Goal: Information Seeking & Learning: Learn about a topic

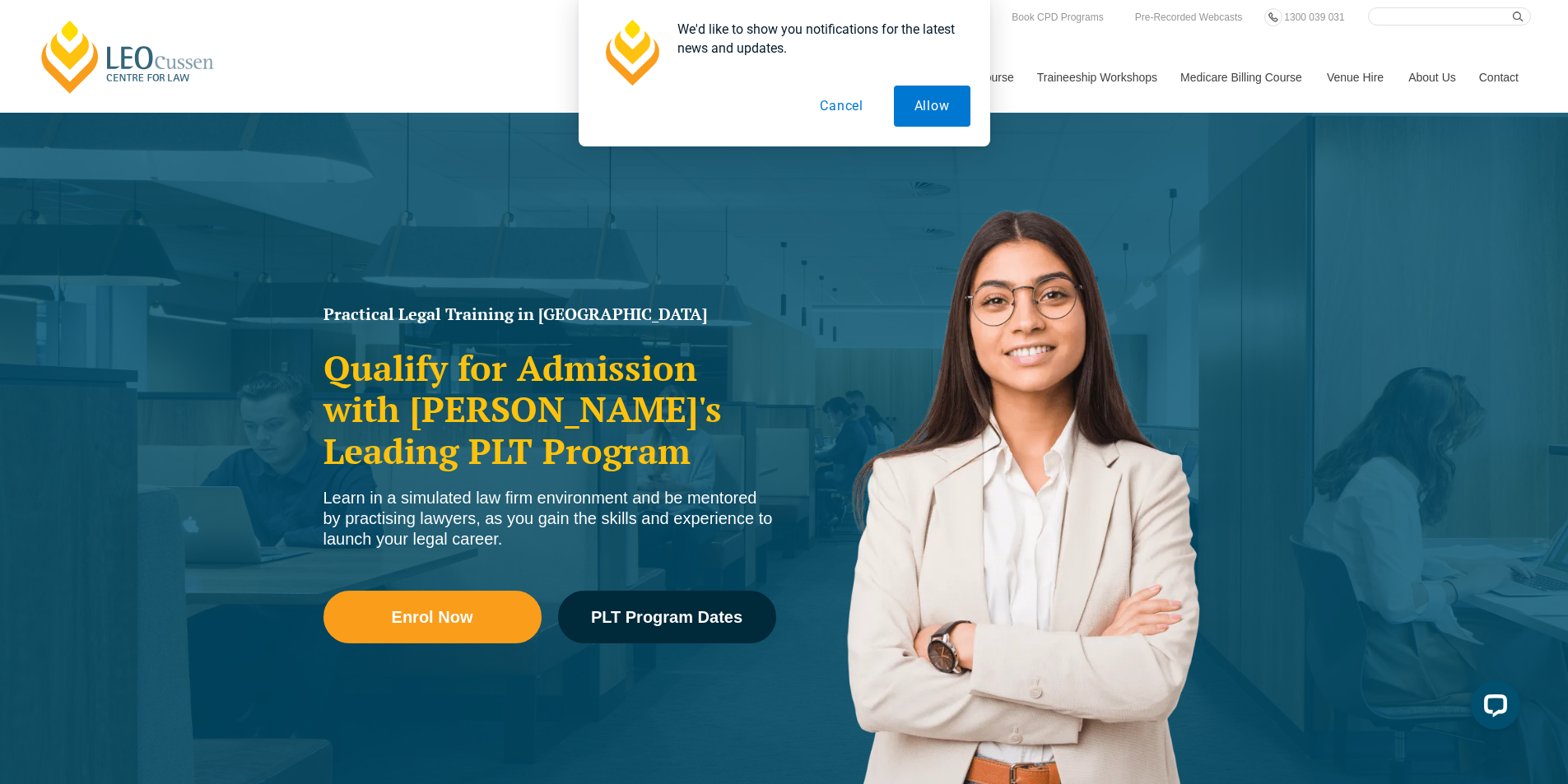
click at [824, 98] on button "Cancel" at bounding box center [841, 106] width 85 height 41
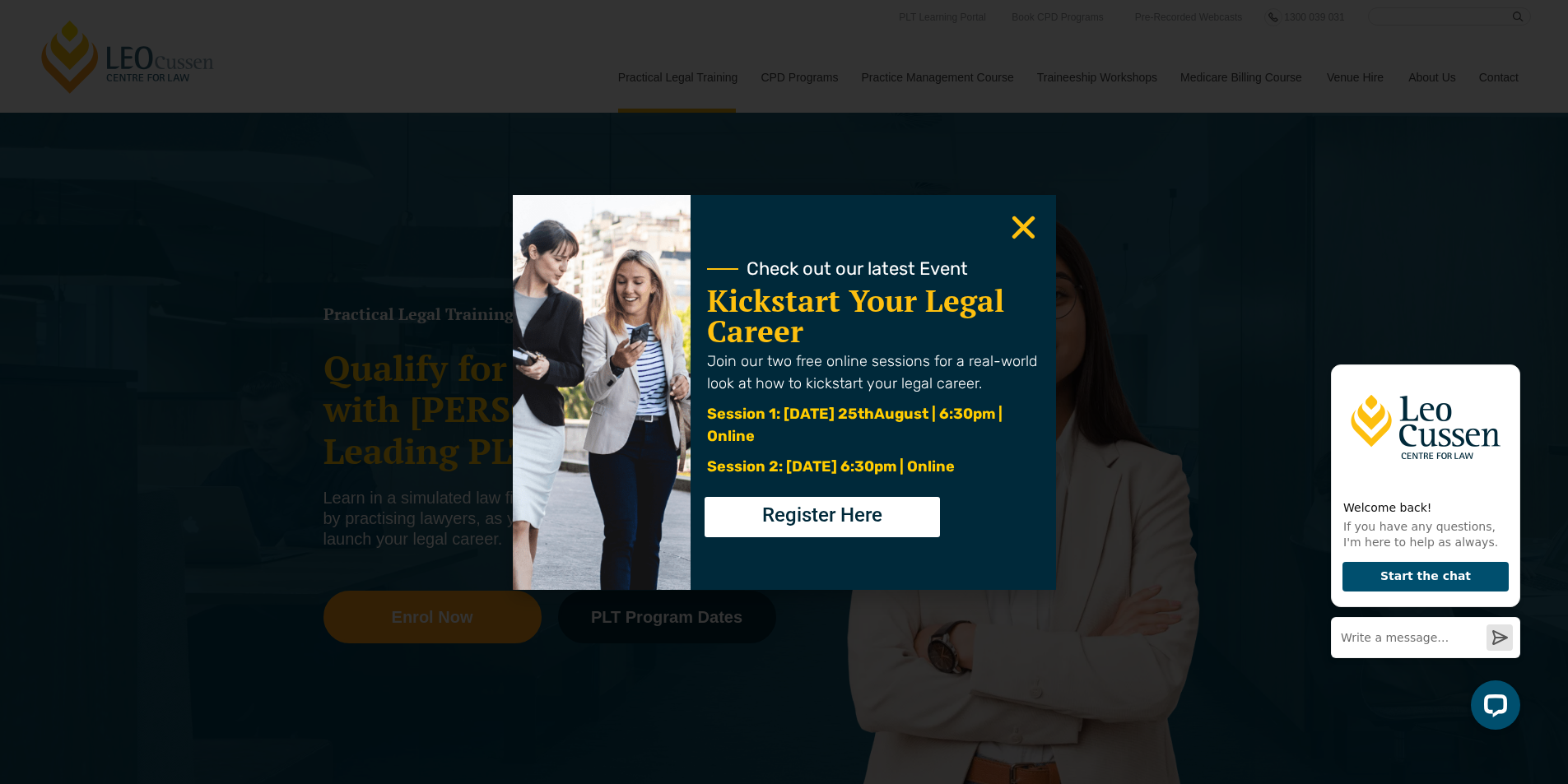
click at [1024, 225] on use "Close" at bounding box center [1023, 227] width 23 height 23
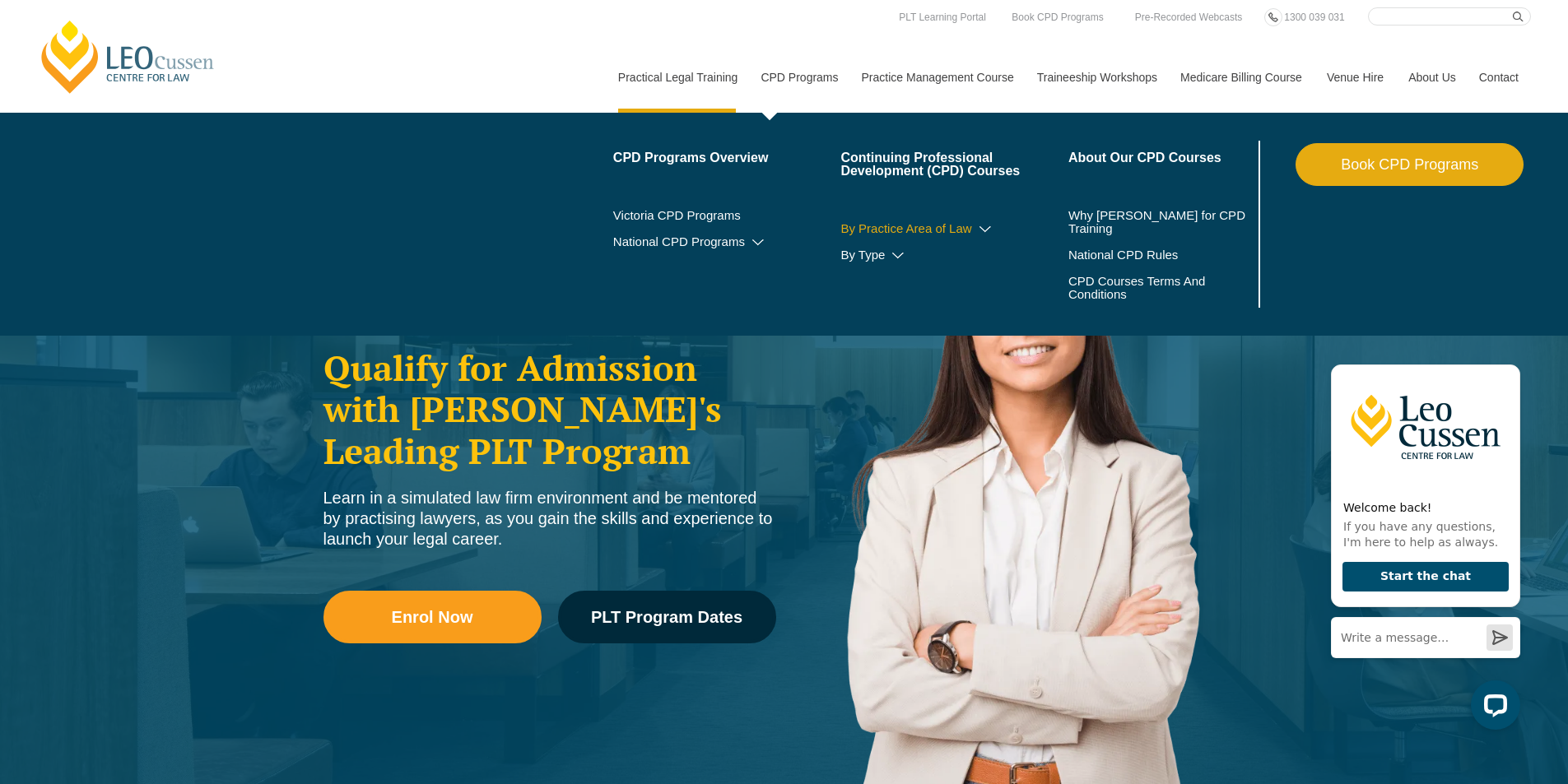
click at [984, 224] on icon at bounding box center [985, 230] width 17 height 11
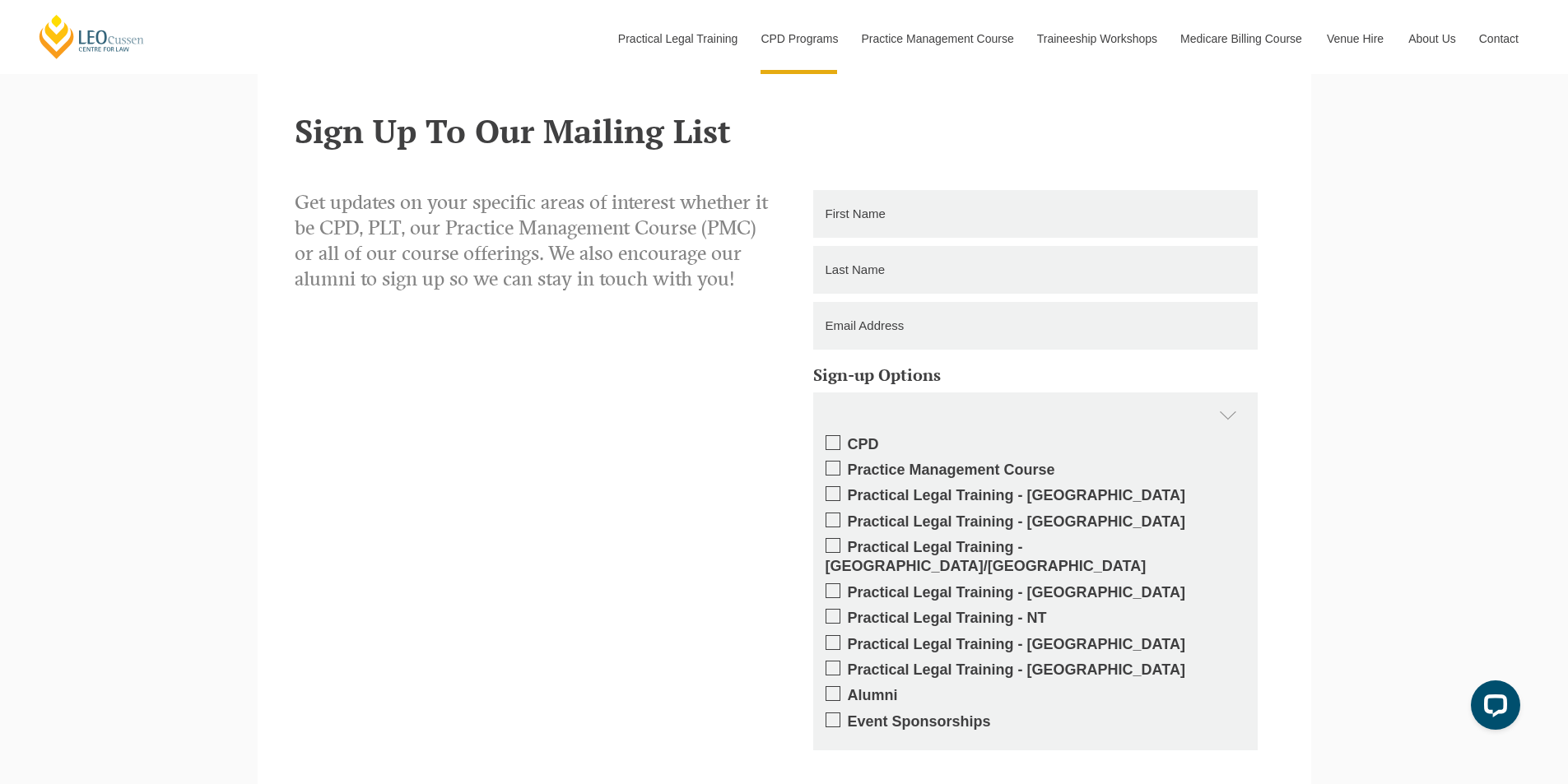
scroll to position [1398, 0]
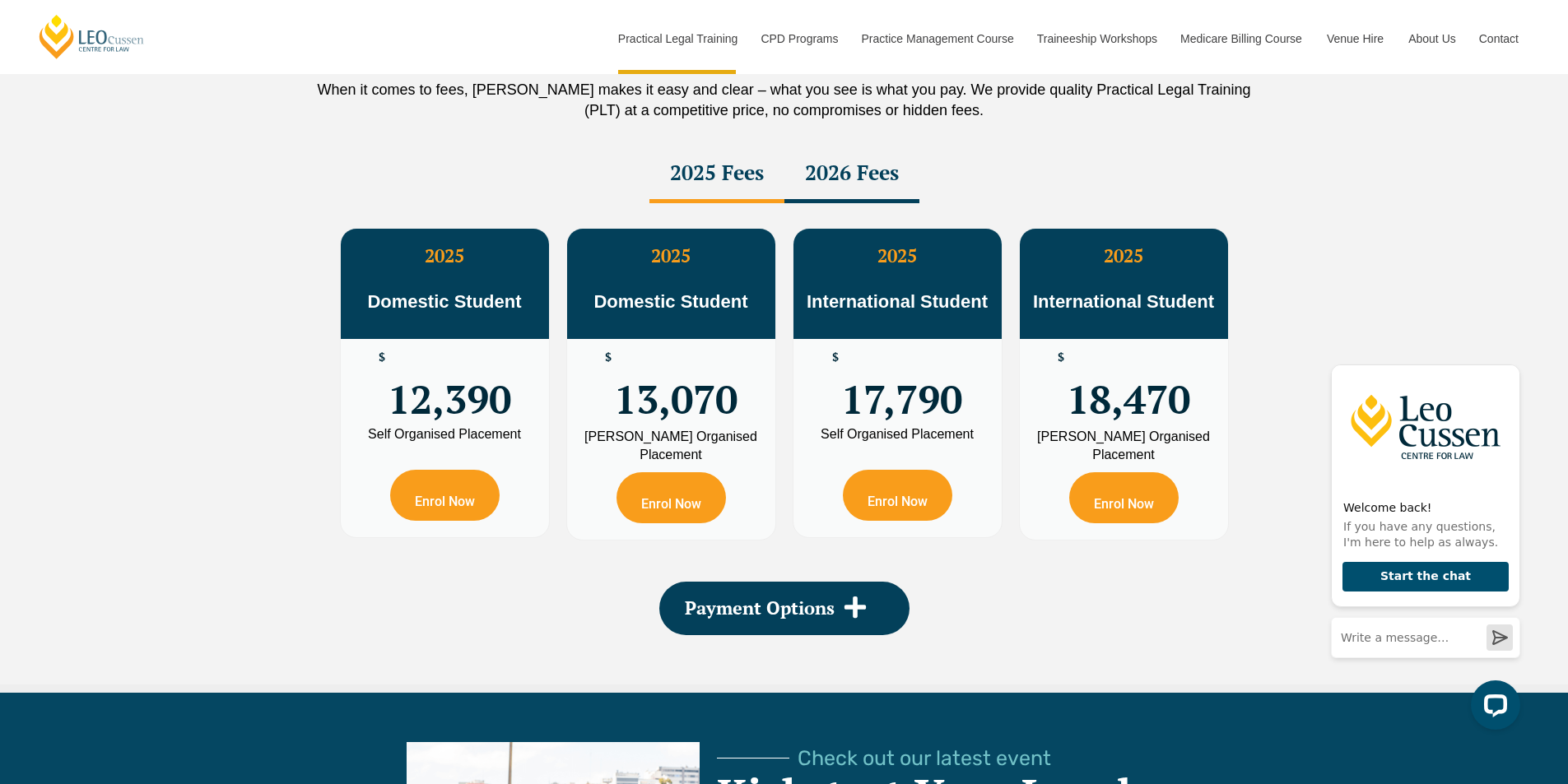
scroll to position [3018, 0]
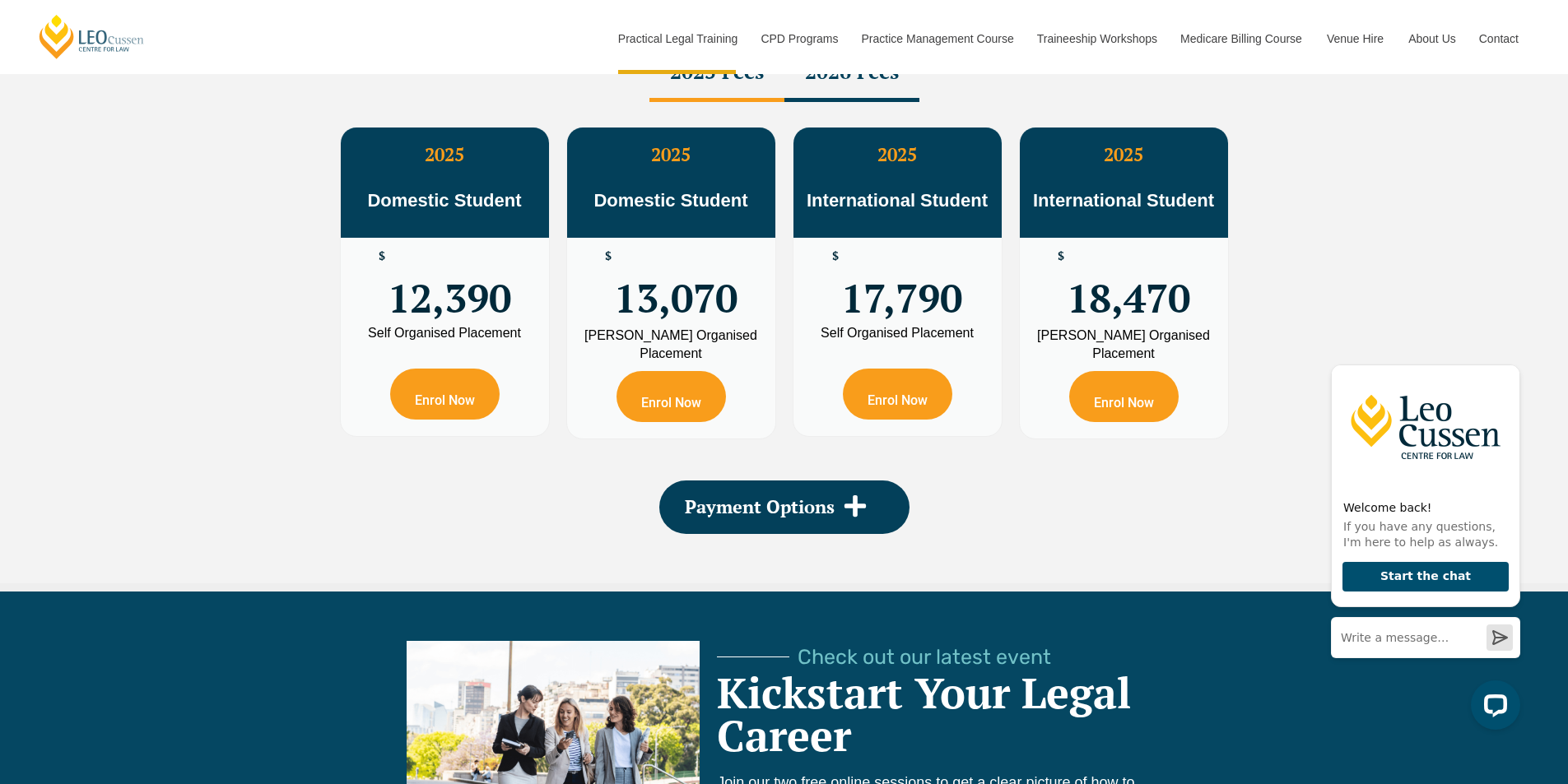
click at [846, 89] on div "2026 Fees" at bounding box center [851, 73] width 135 height 58
click at [757, 94] on div "2025 Fees" at bounding box center [717, 73] width 135 height 58
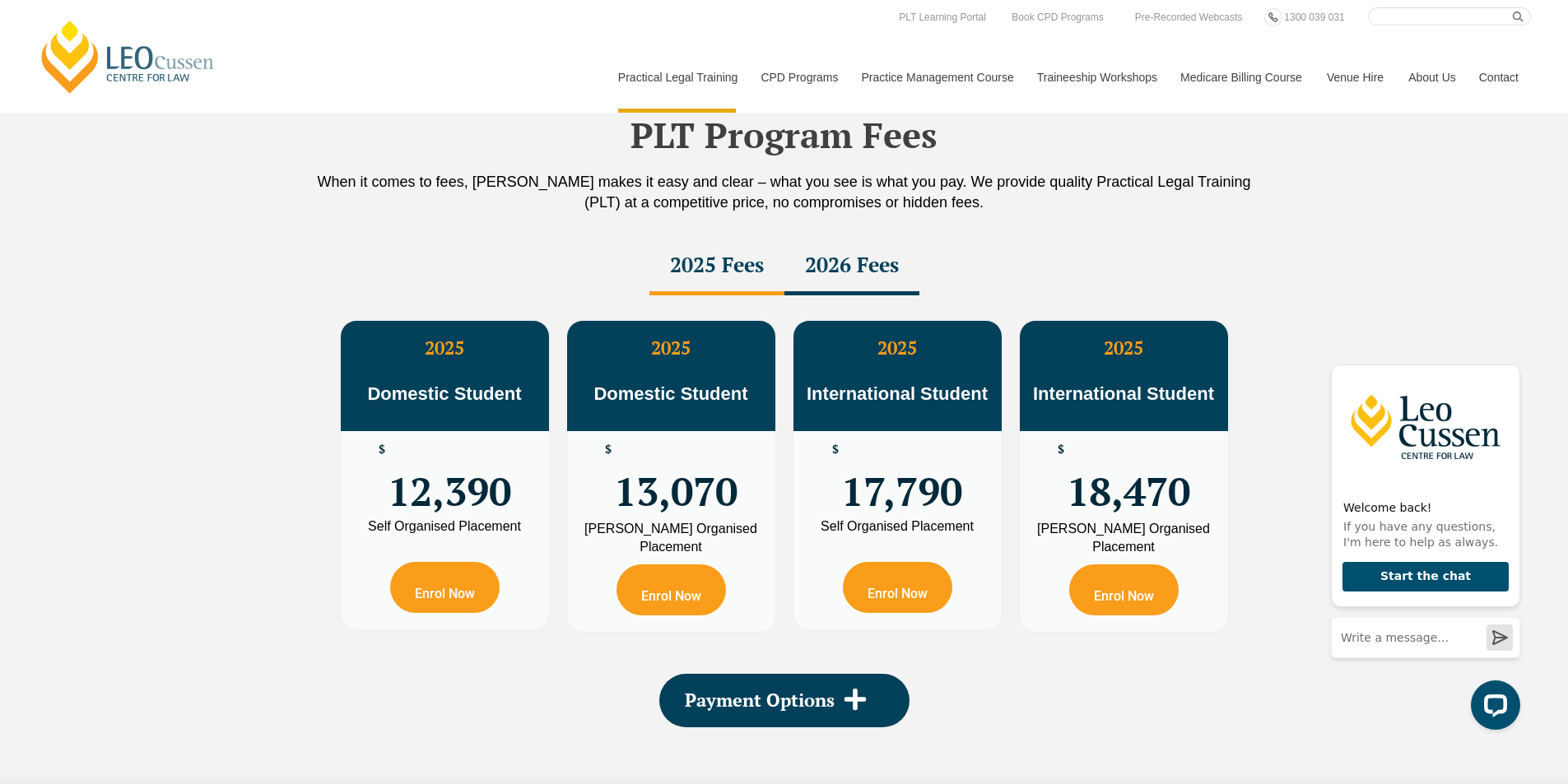
scroll to position [2854, 0]
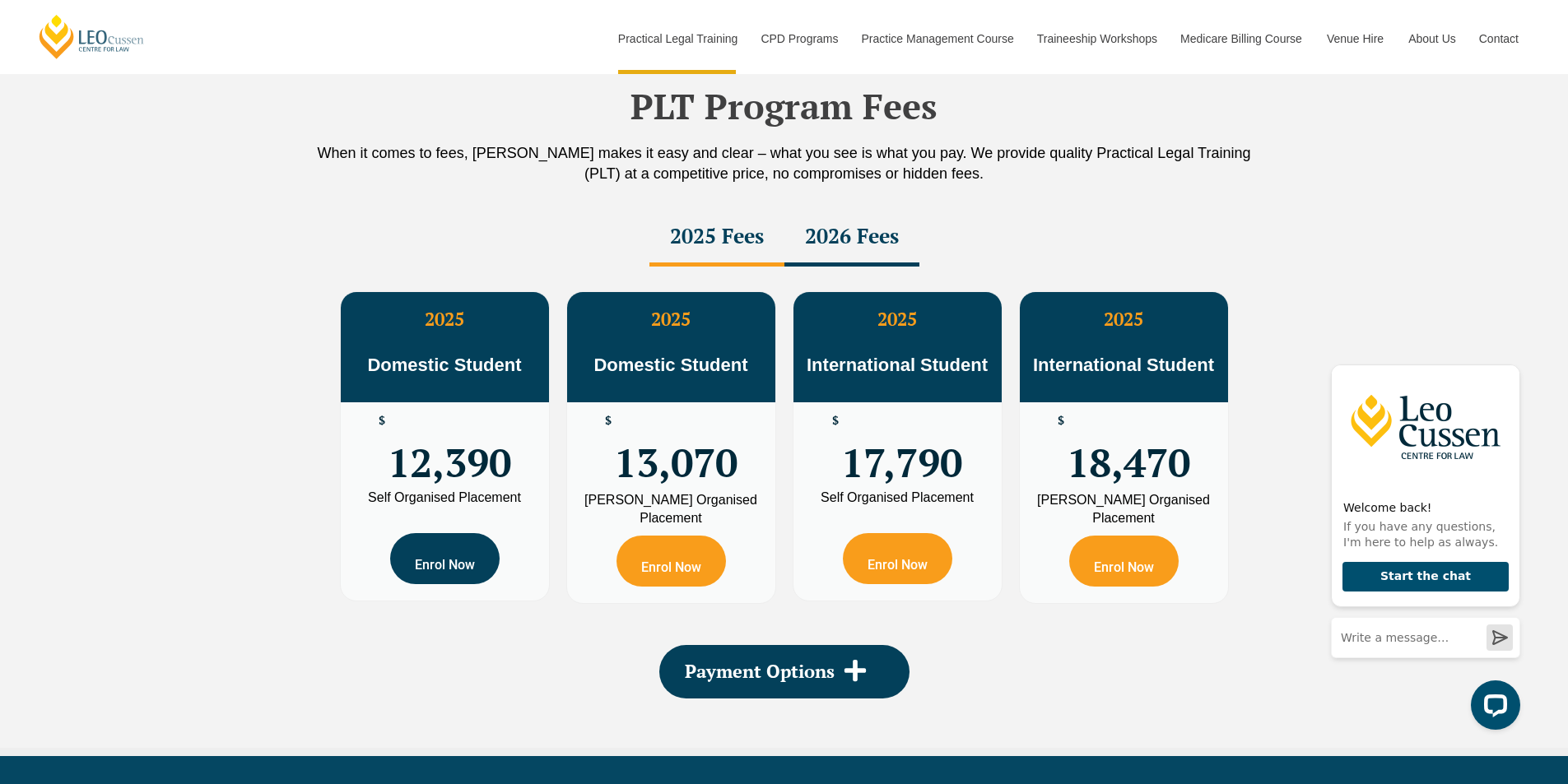
click at [455, 556] on link "Enrol Now" at bounding box center [445, 558] width 110 height 51
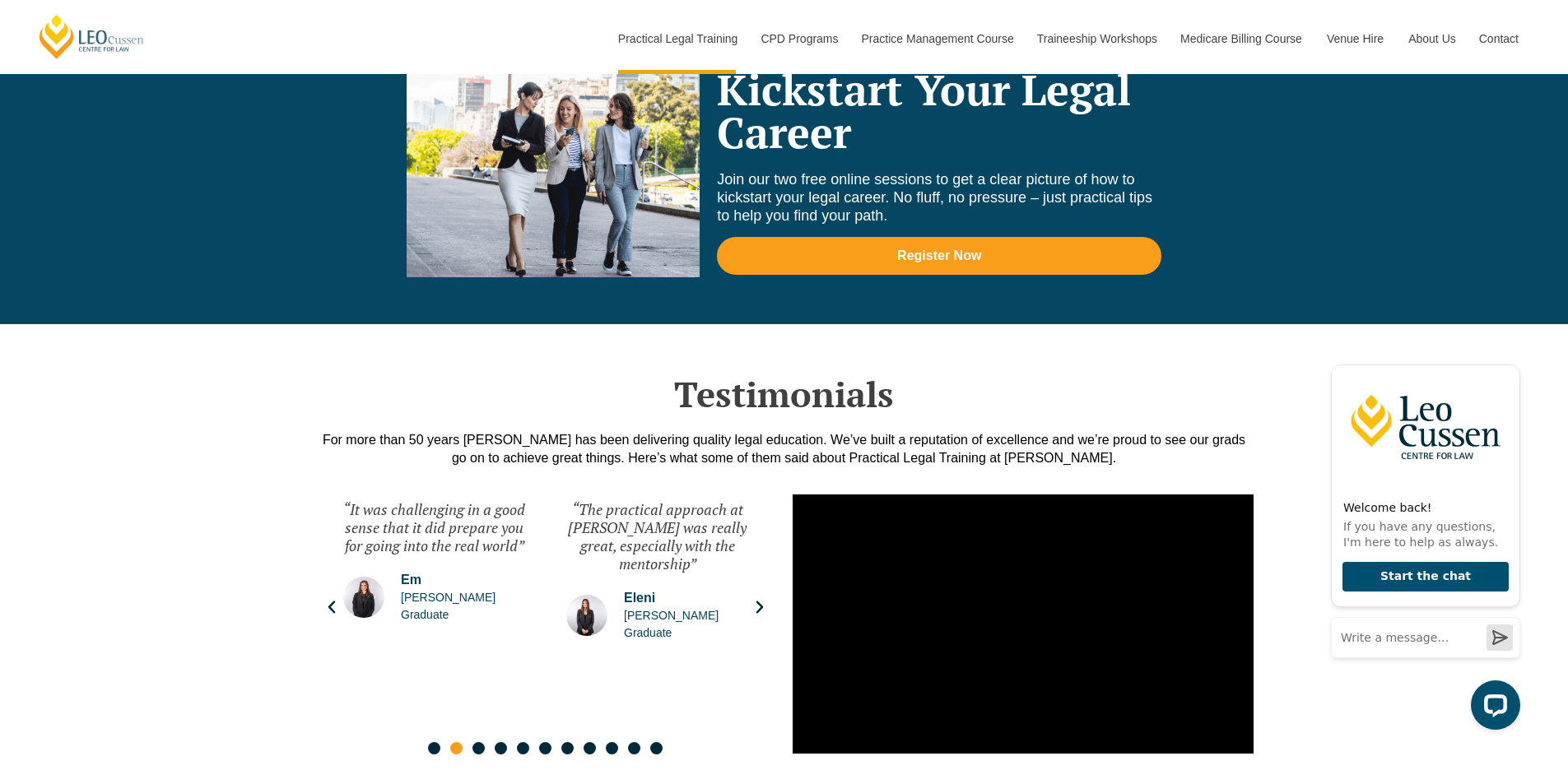
scroll to position [3676, 0]
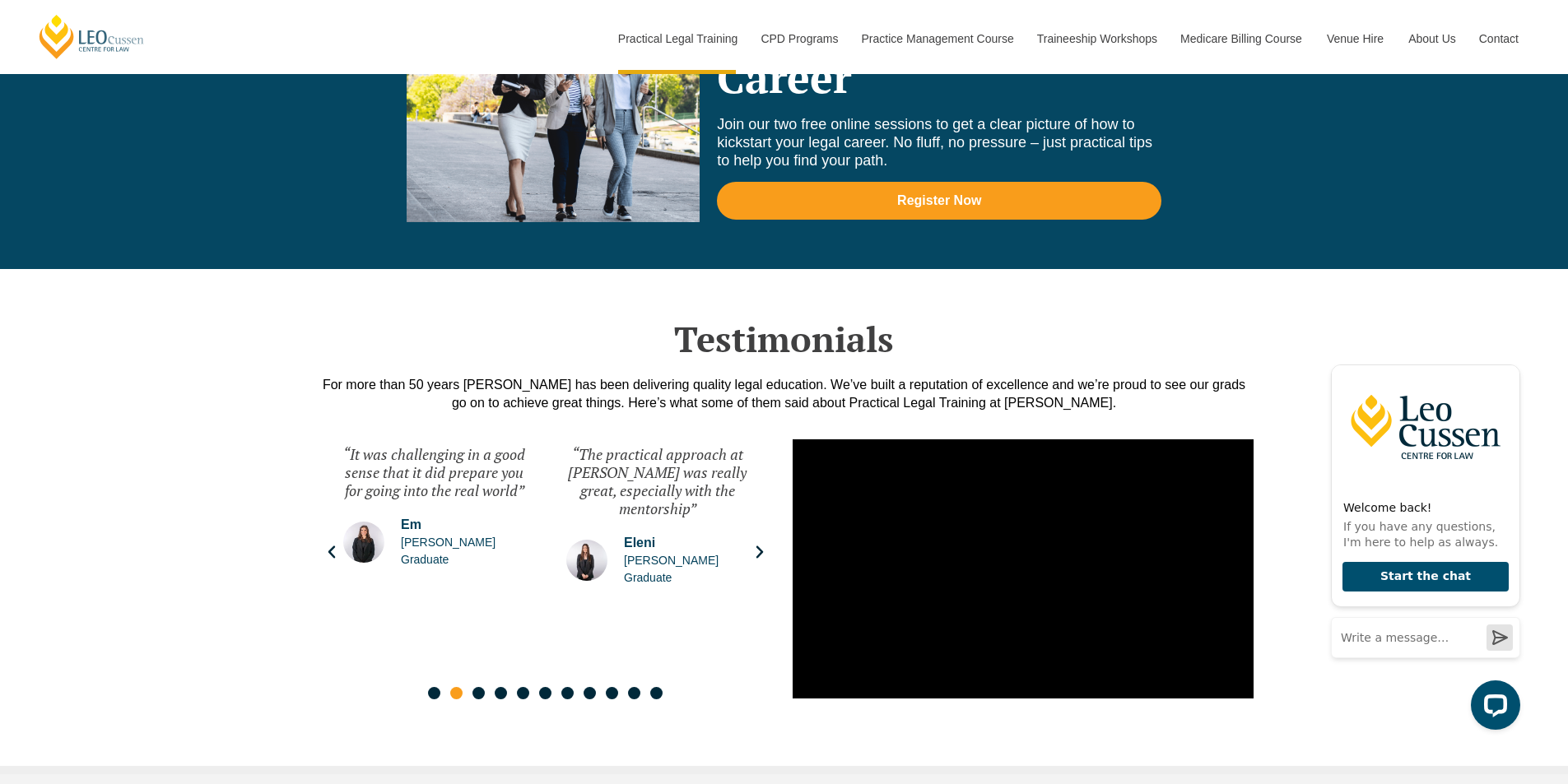
click at [764, 551] on icon "Next slide" at bounding box center [759, 552] width 17 height 17
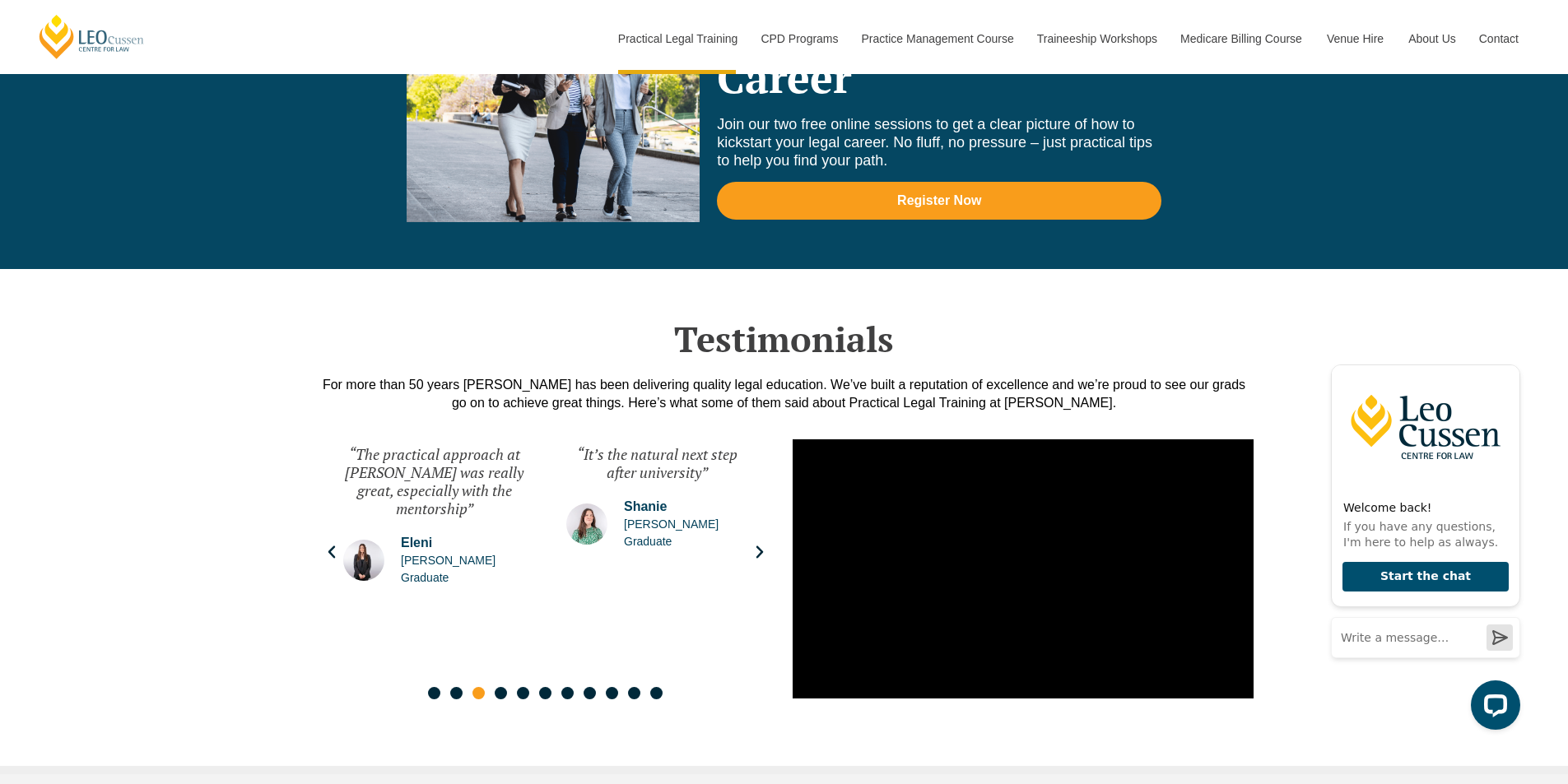
click at [764, 550] on icon "Next slide" at bounding box center [759, 552] width 17 height 17
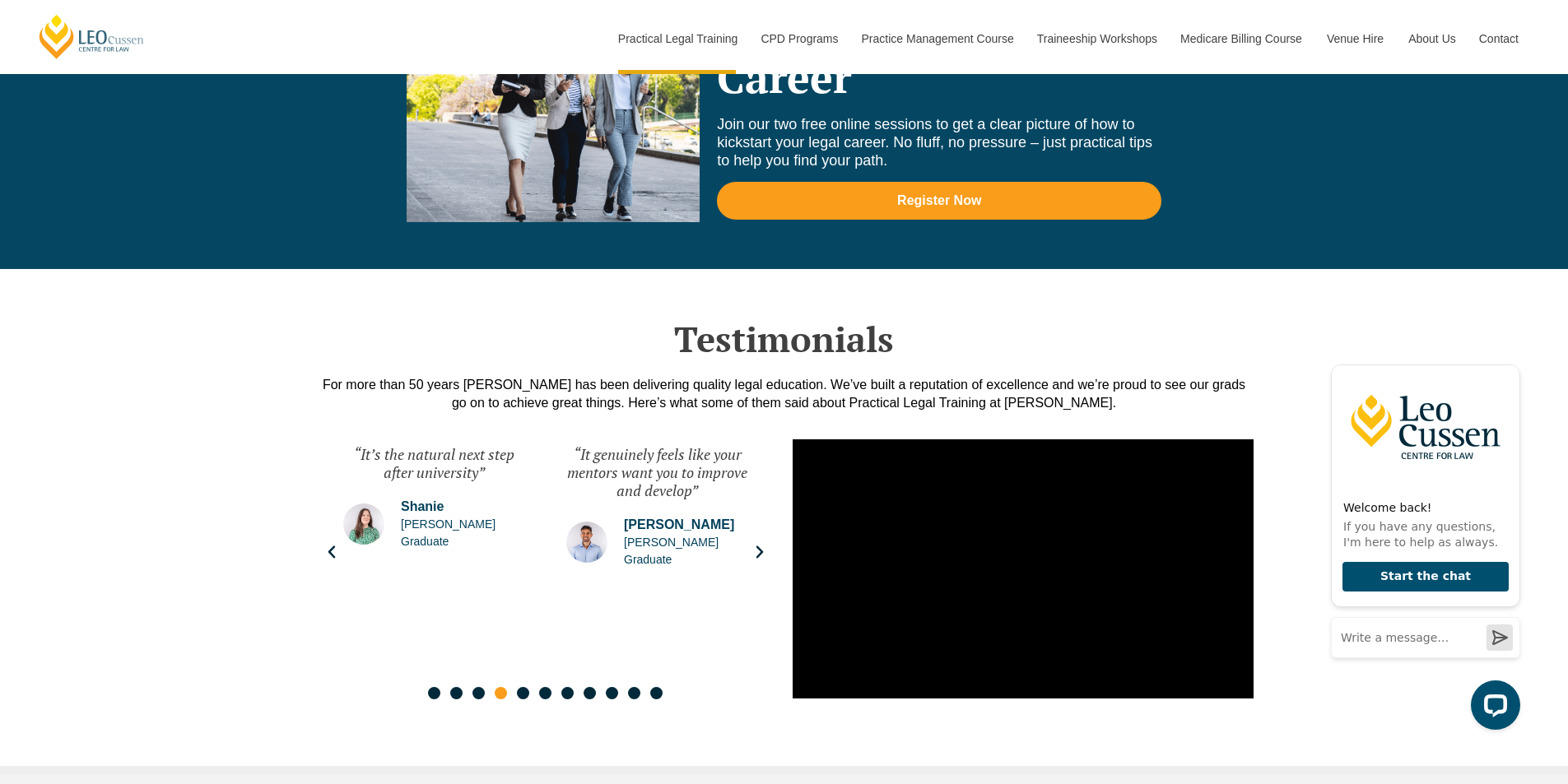
click at [764, 550] on icon "Next slide" at bounding box center [759, 552] width 17 height 17
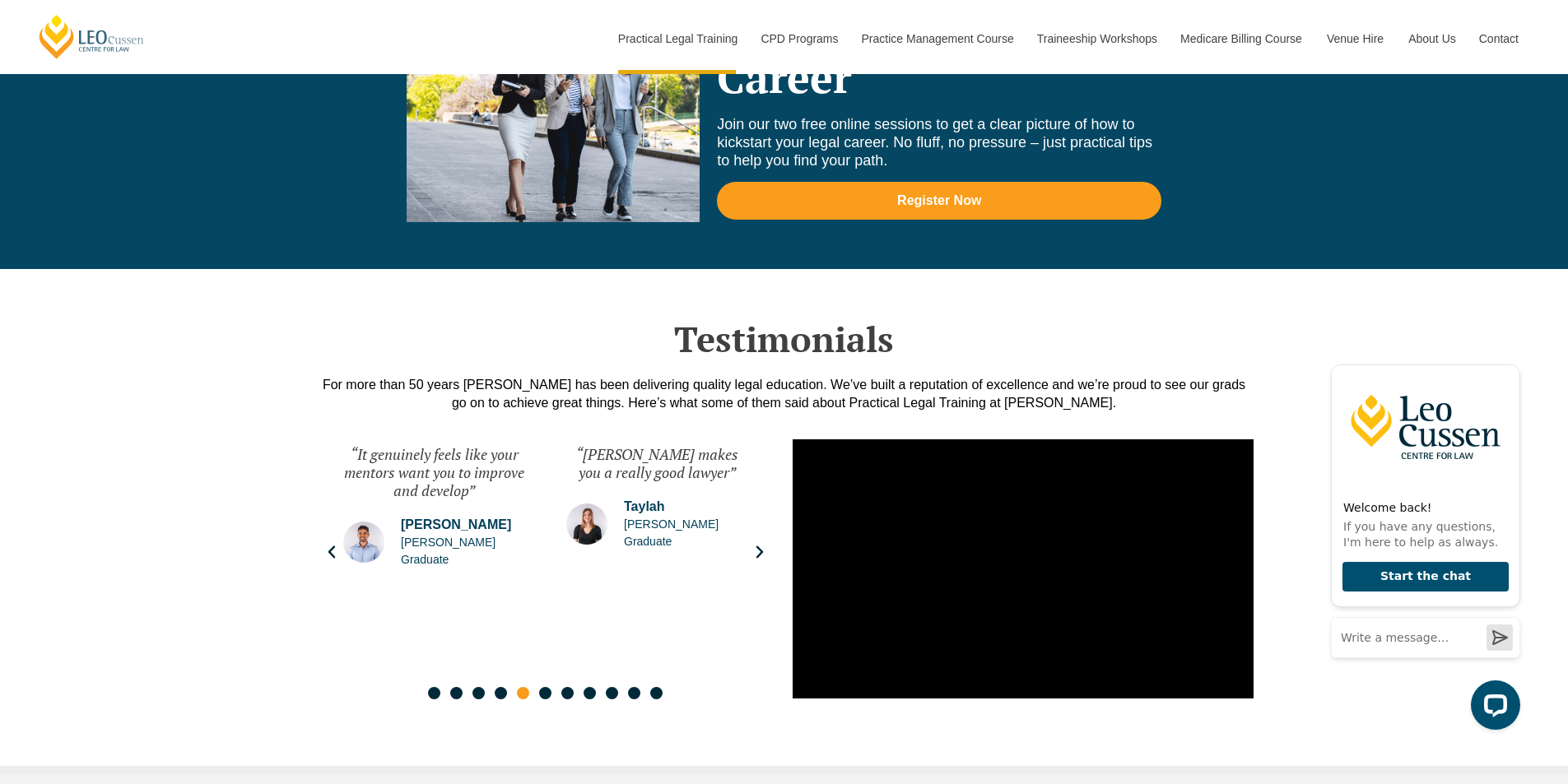
click at [764, 550] on icon "Next slide" at bounding box center [759, 552] width 17 height 17
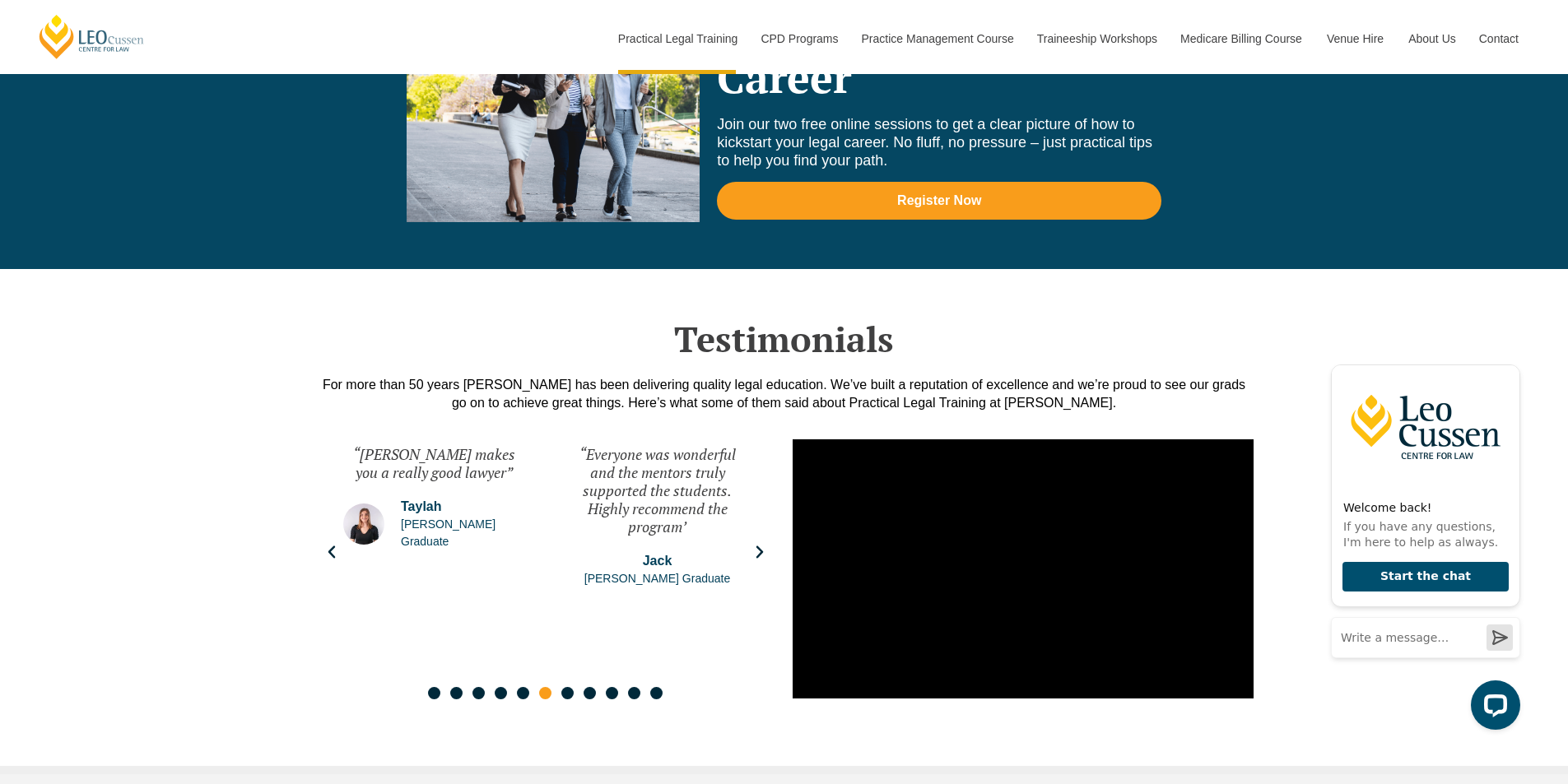
click at [765, 551] on icon "Next slide" at bounding box center [759, 552] width 17 height 17
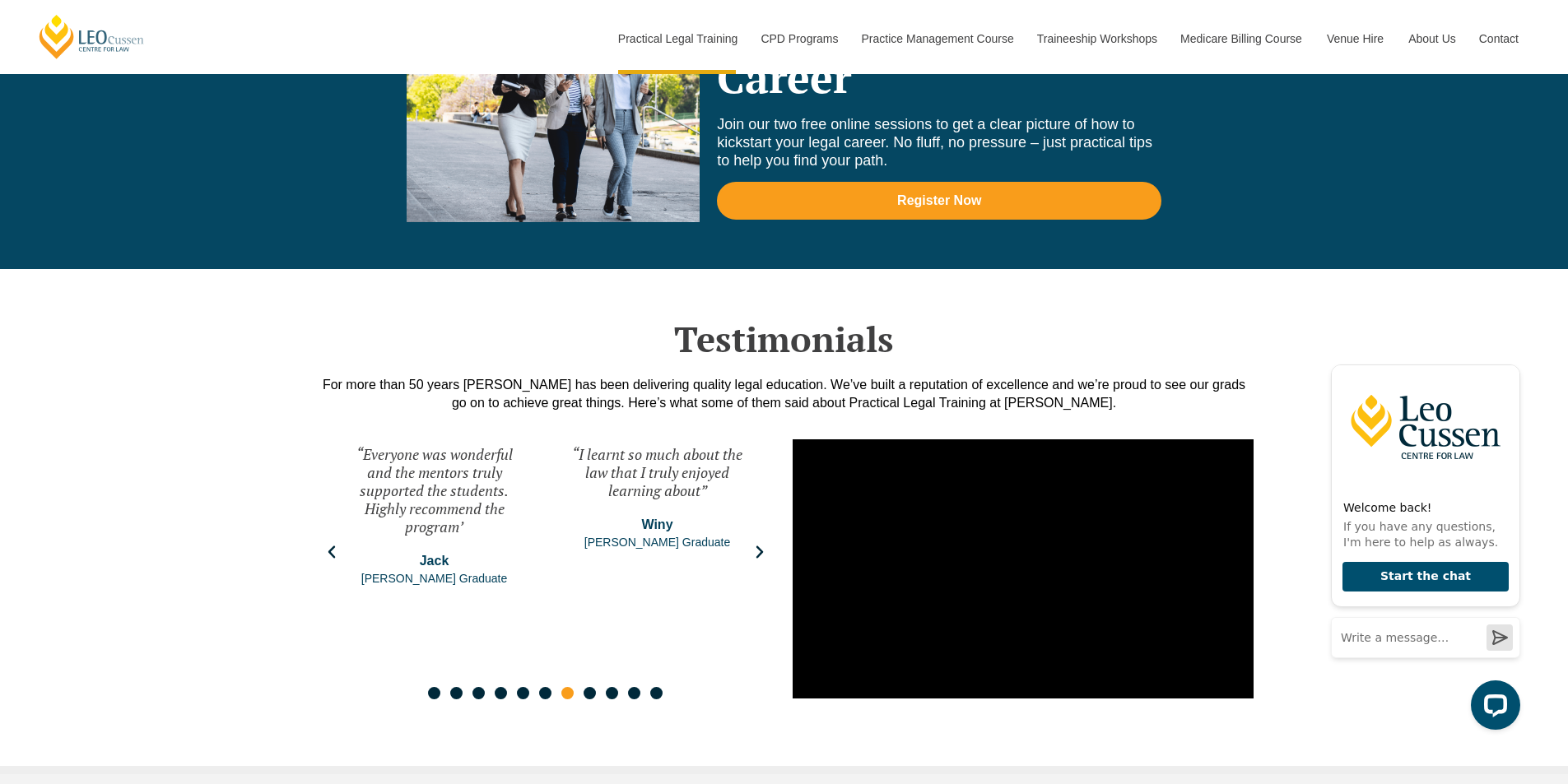
click at [759, 551] on icon "Next slide" at bounding box center [759, 551] width 7 height 12
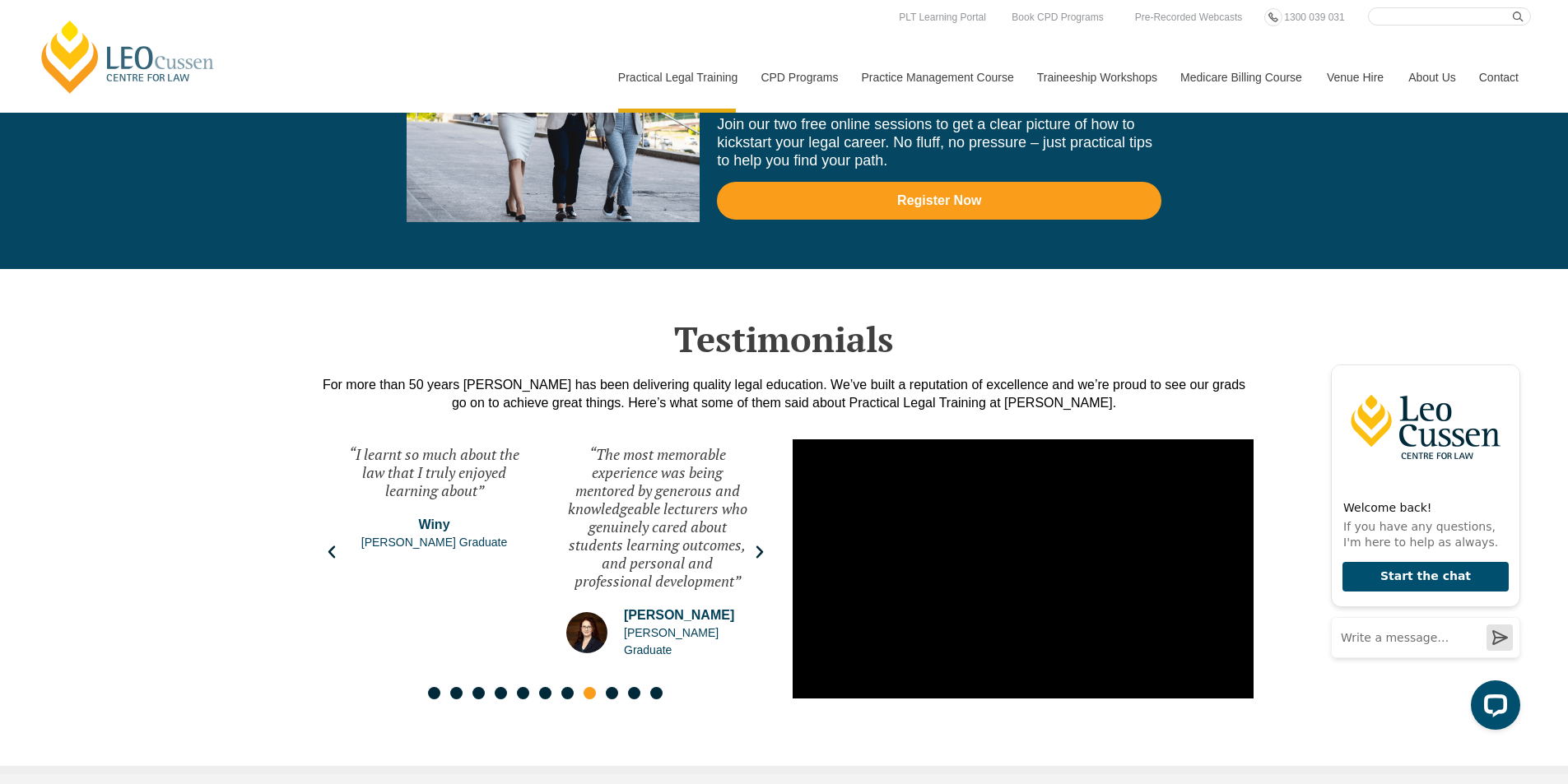
click at [760, 549] on icon "Next slide" at bounding box center [759, 551] width 7 height 12
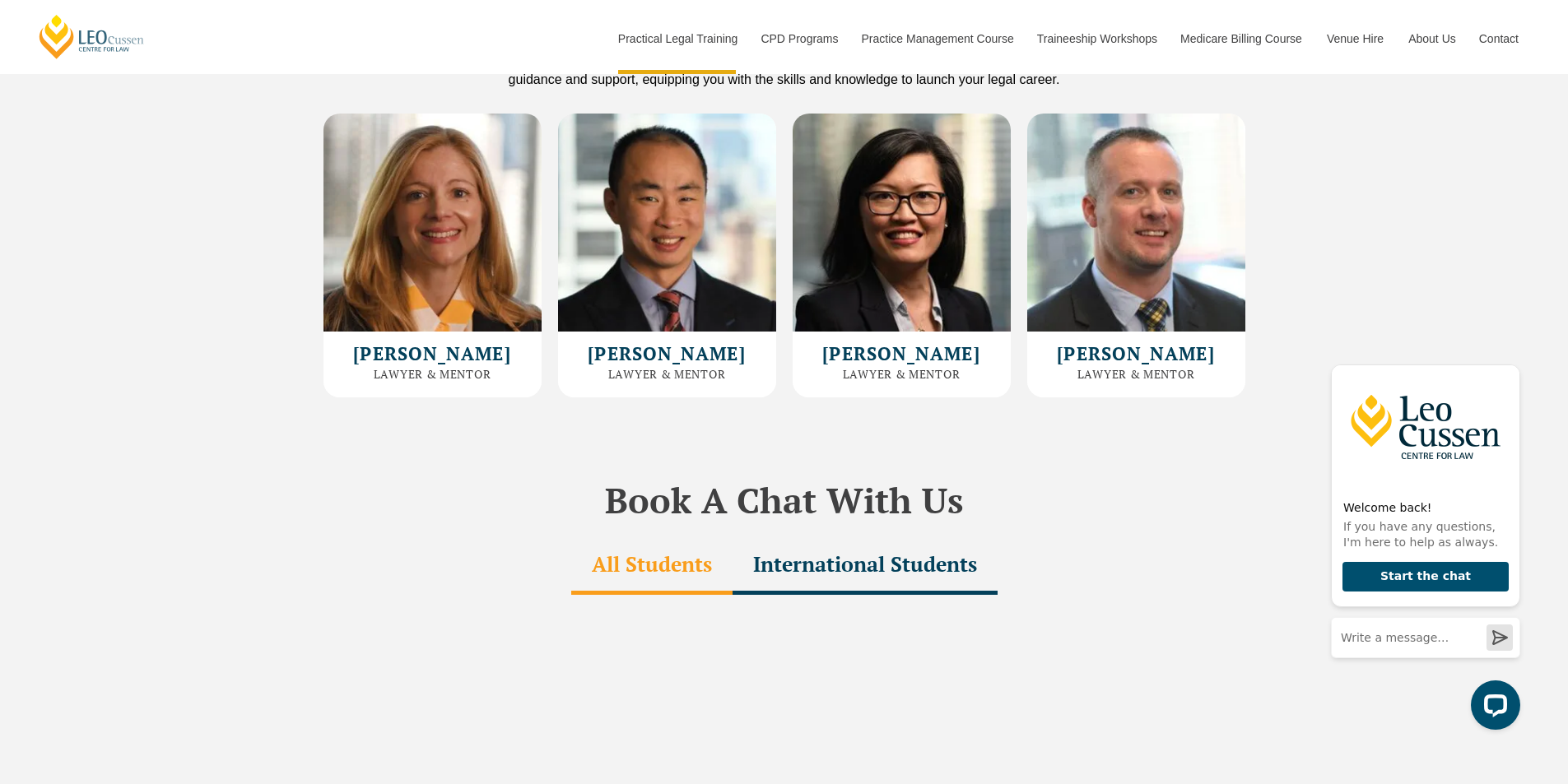
scroll to position [4417, 0]
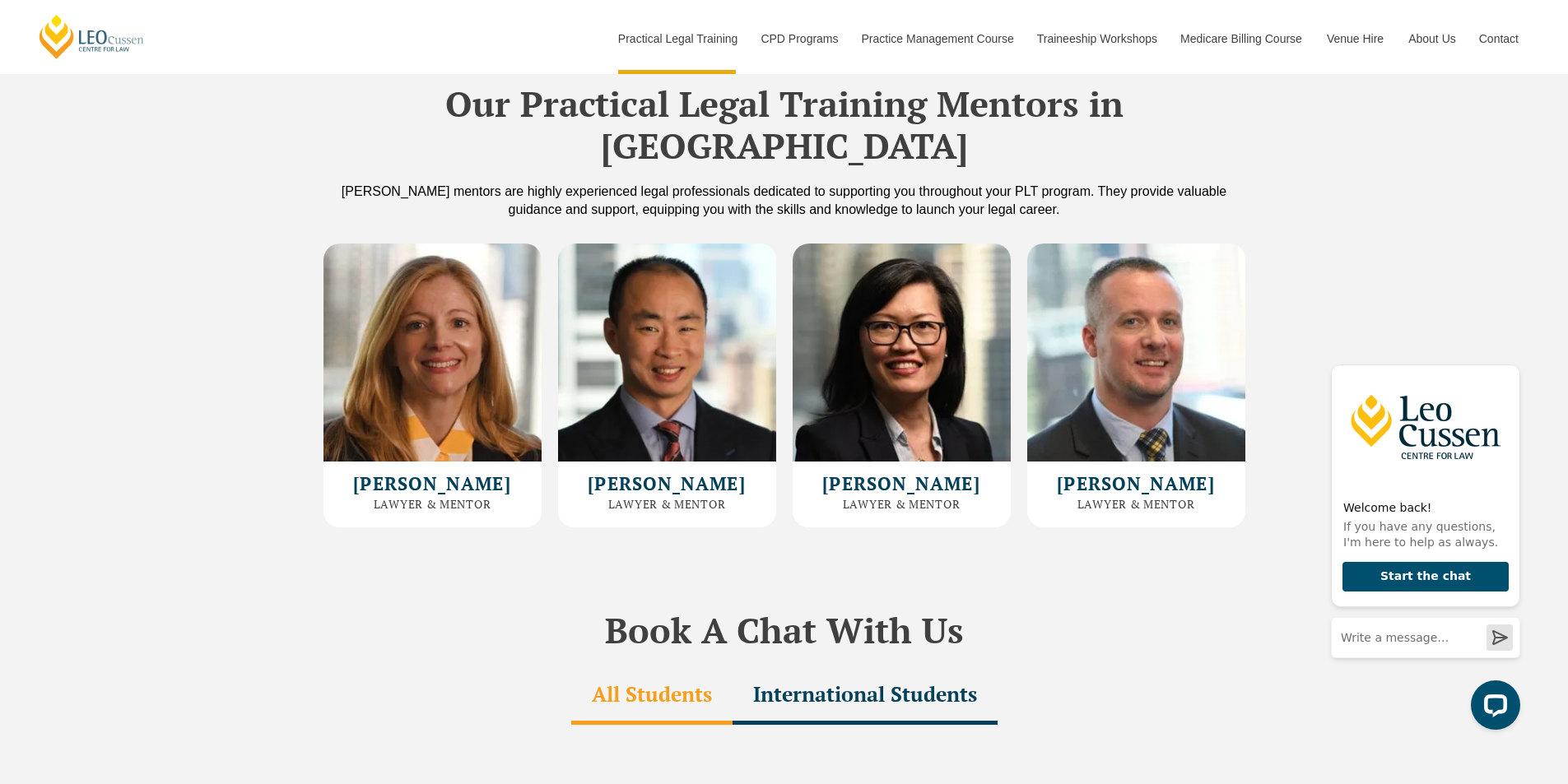
click at [833, 667] on div "International Students" at bounding box center [864, 696] width 265 height 58
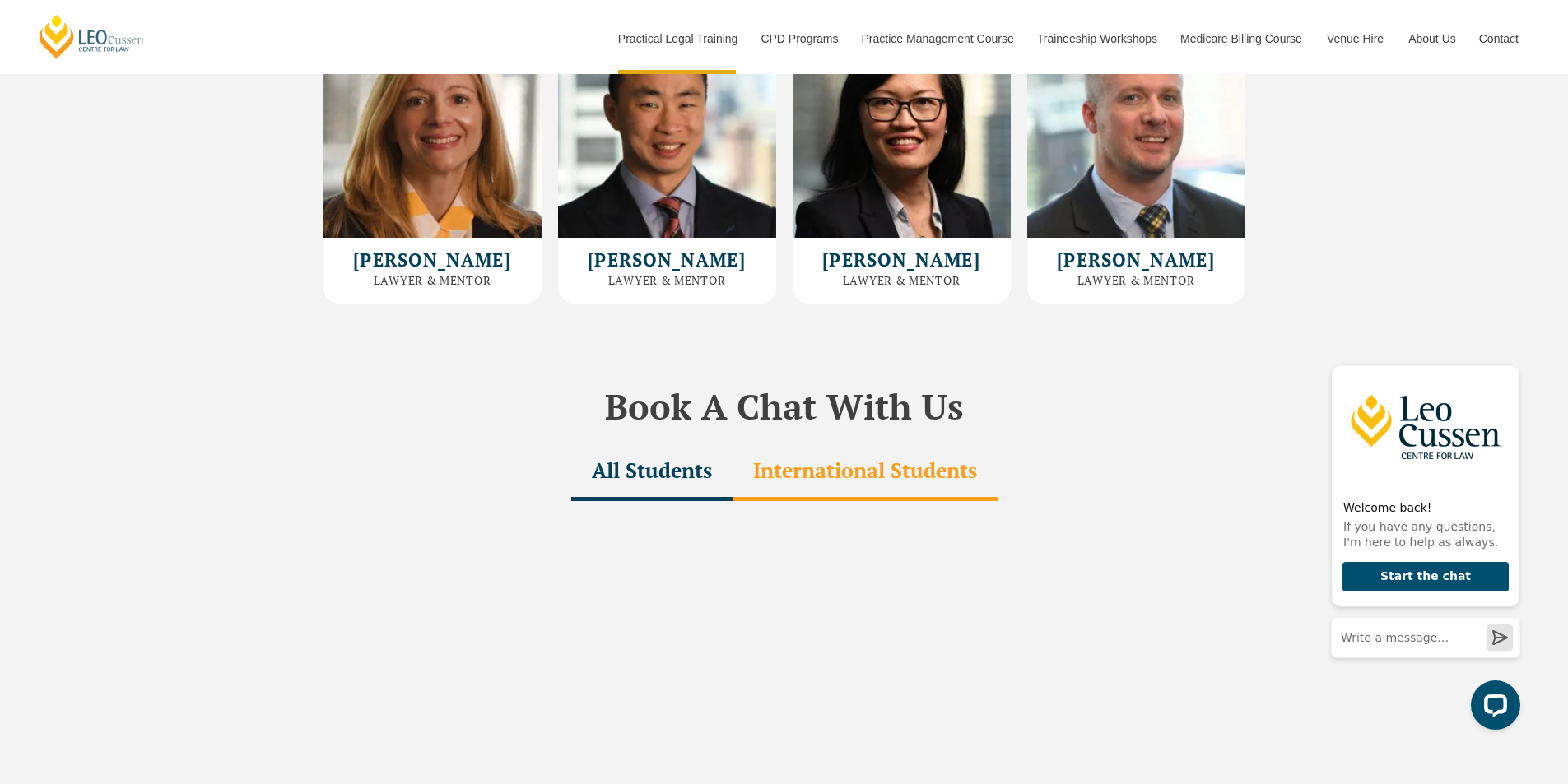
scroll to position [4746, 0]
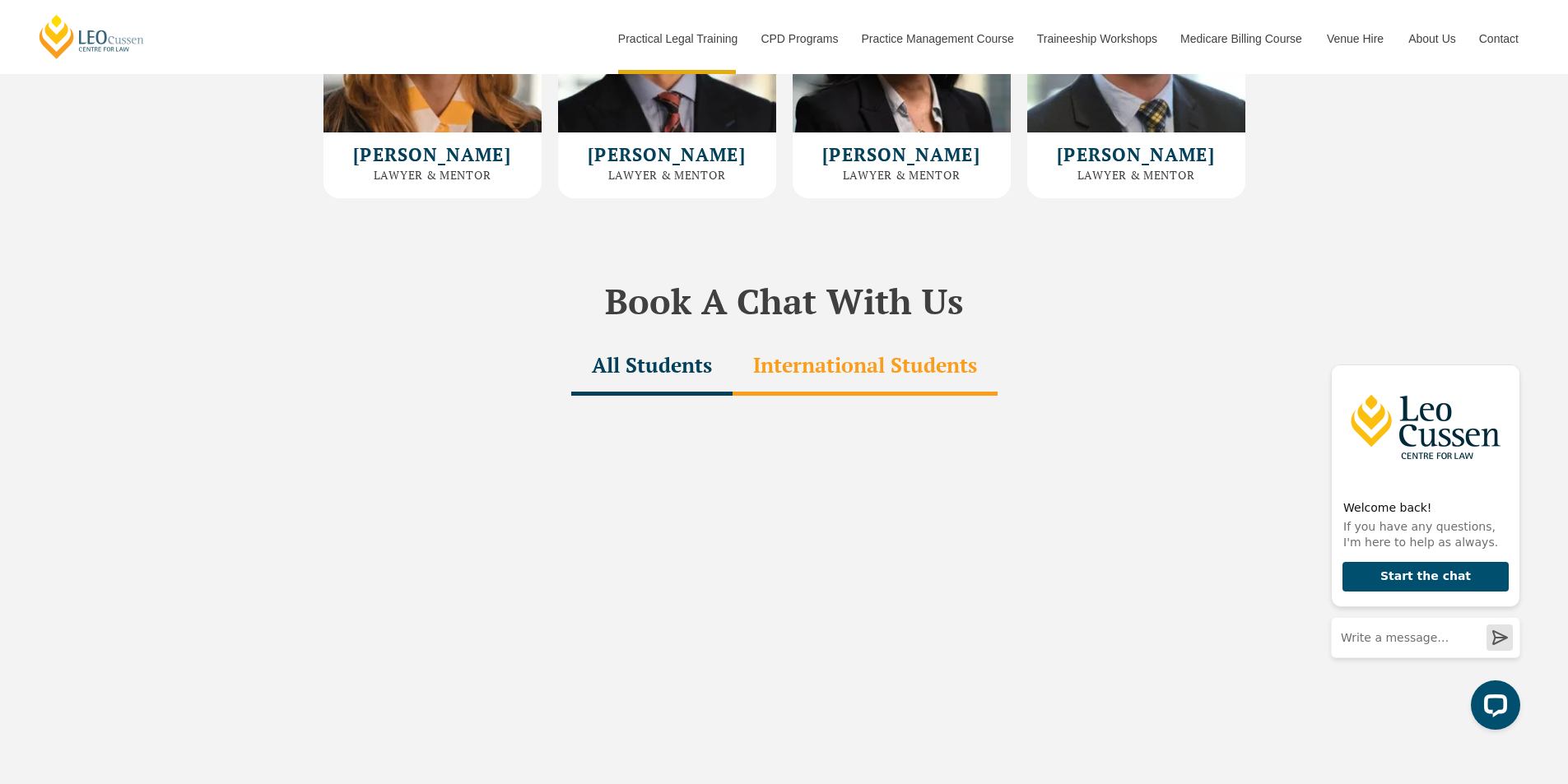
click at [650, 338] on div "All Students" at bounding box center [651, 366] width 161 height 58
click at [644, 338] on div "All Students" at bounding box center [651, 366] width 161 height 58
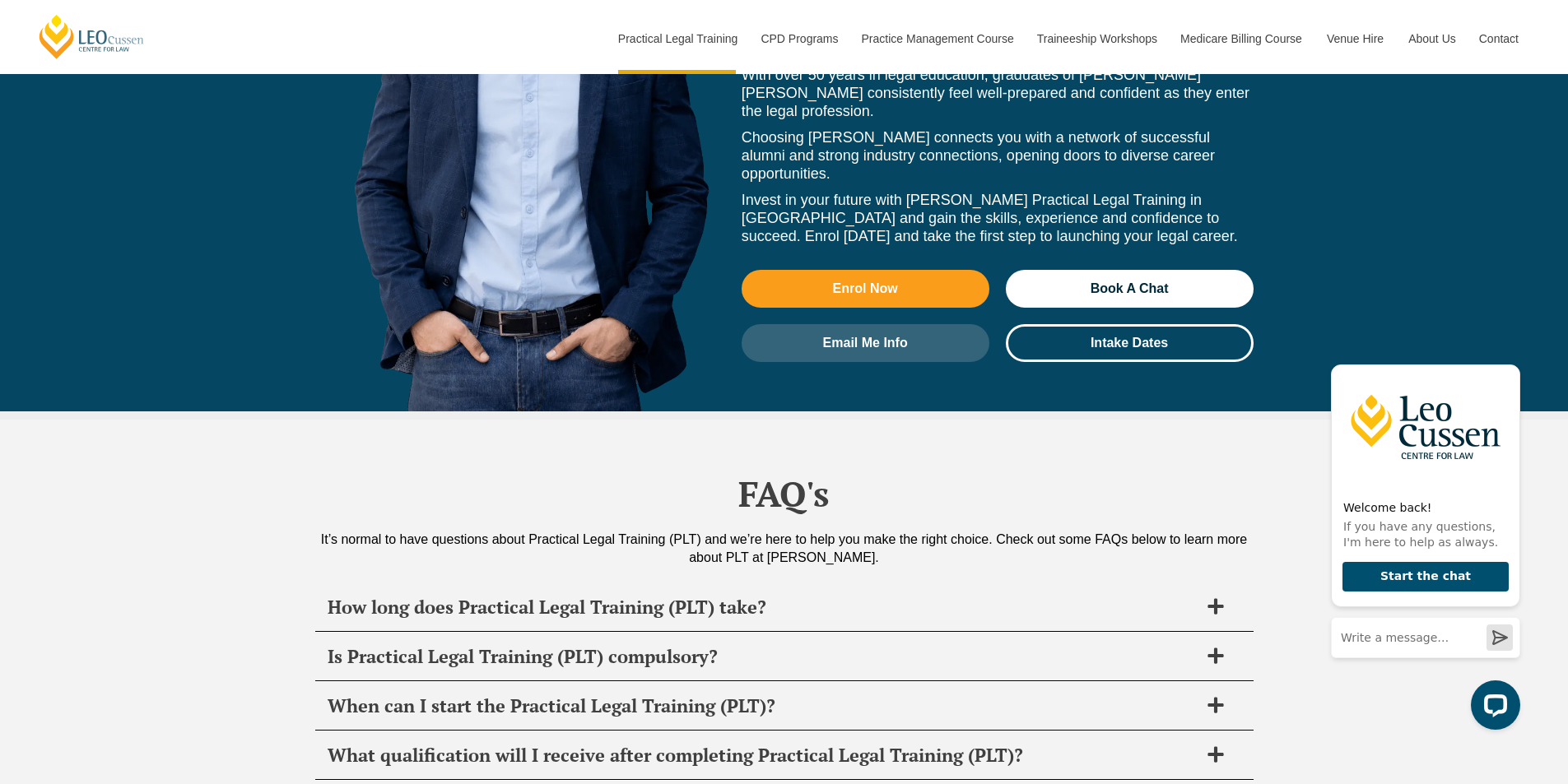
scroll to position [7541, 0]
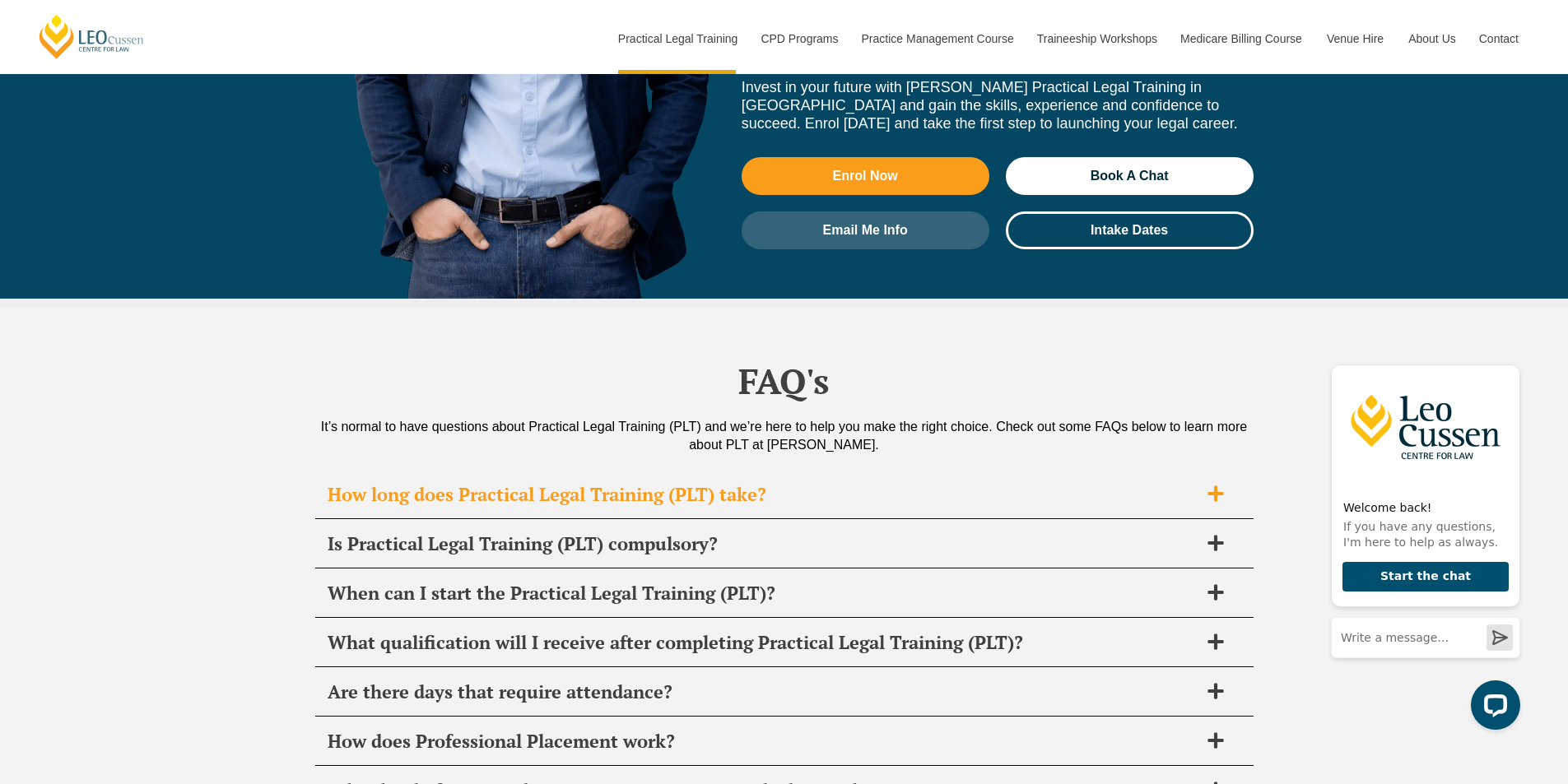
click at [705, 483] on span "How long does Practical Legal Training (PLT) take?" at bounding box center [763, 494] width 871 height 23
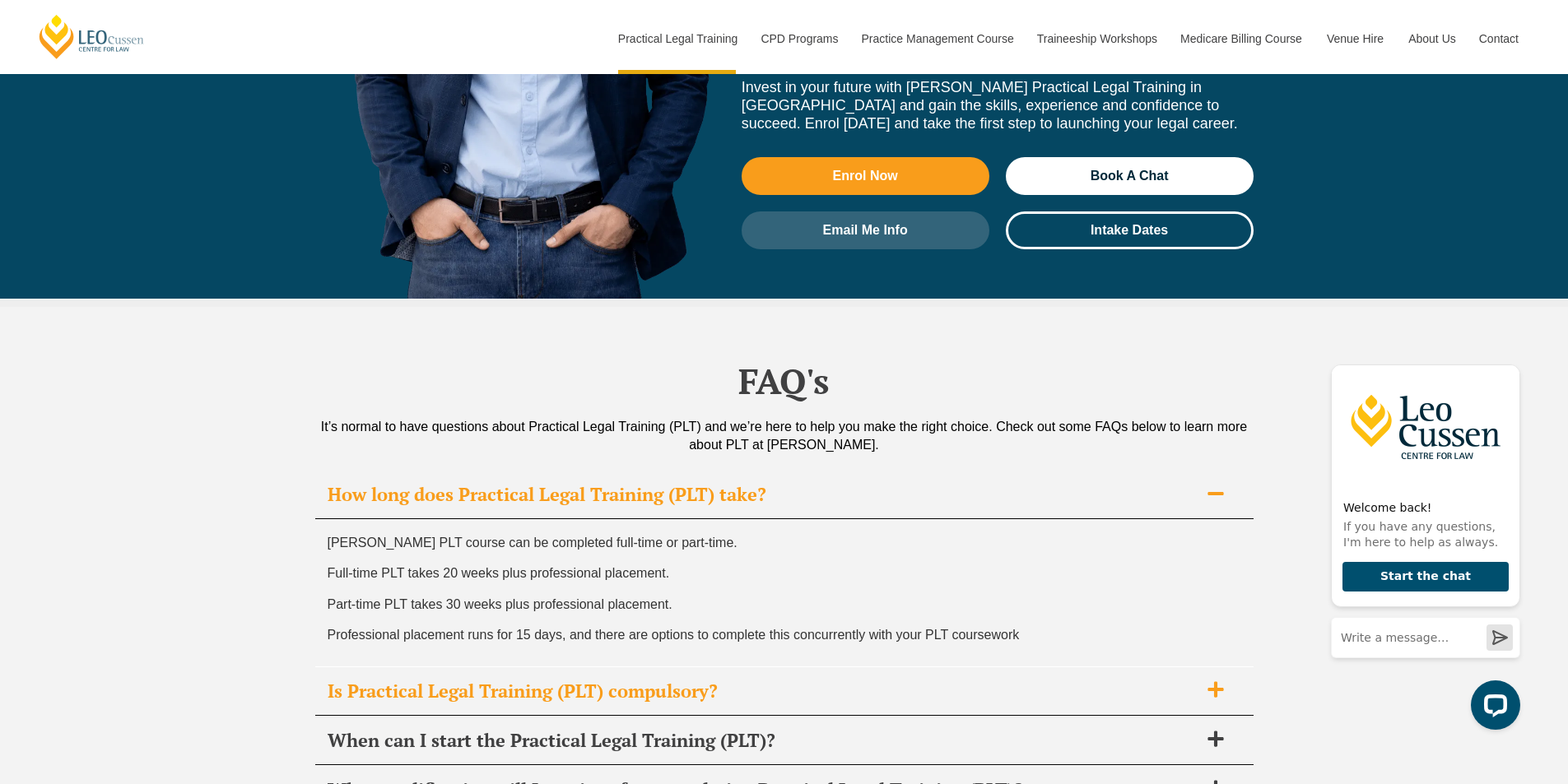
scroll to position [7871, 0]
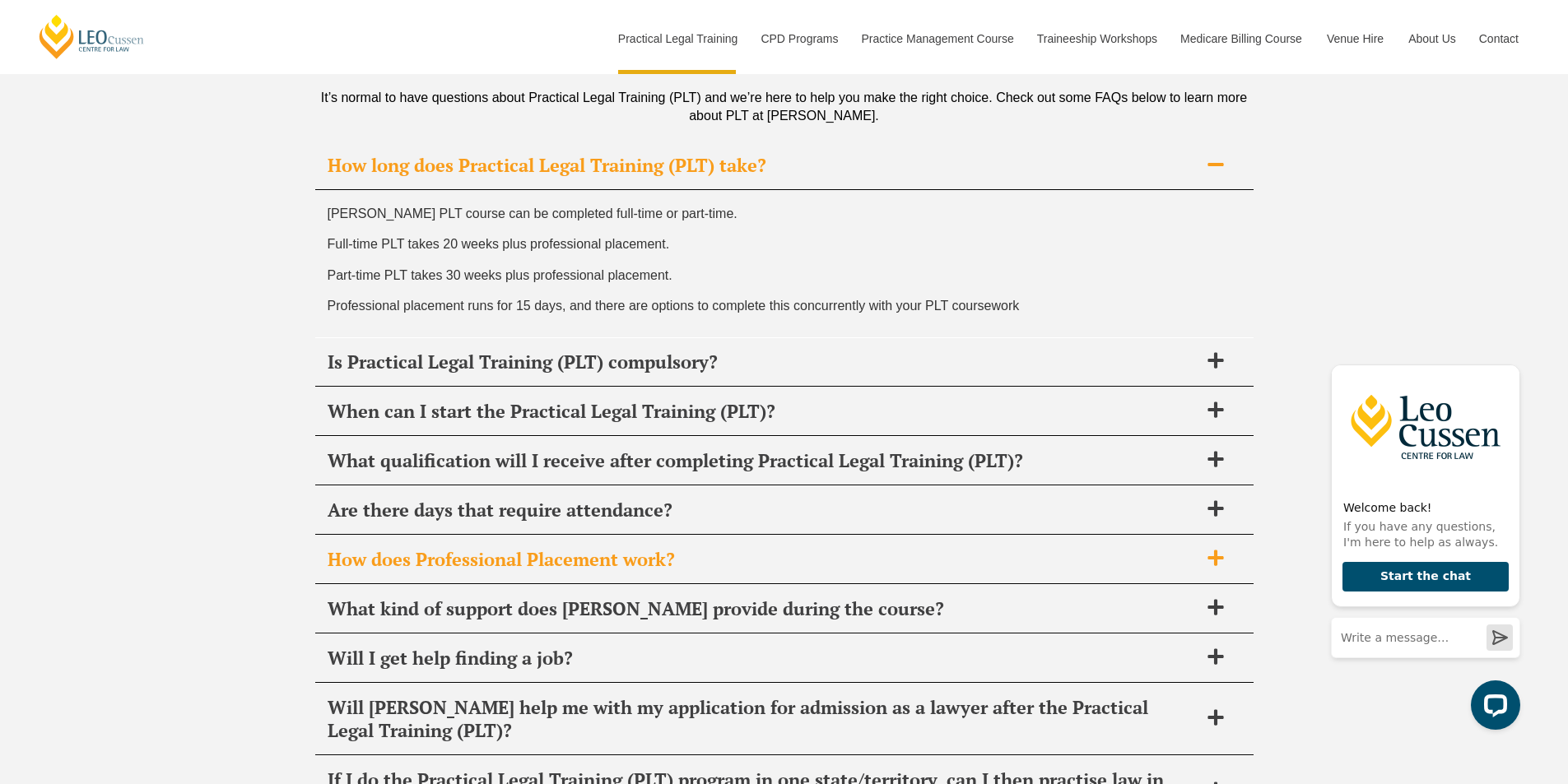
click at [520, 548] on span "How does Professional Placement work?" at bounding box center [763, 559] width 871 height 23
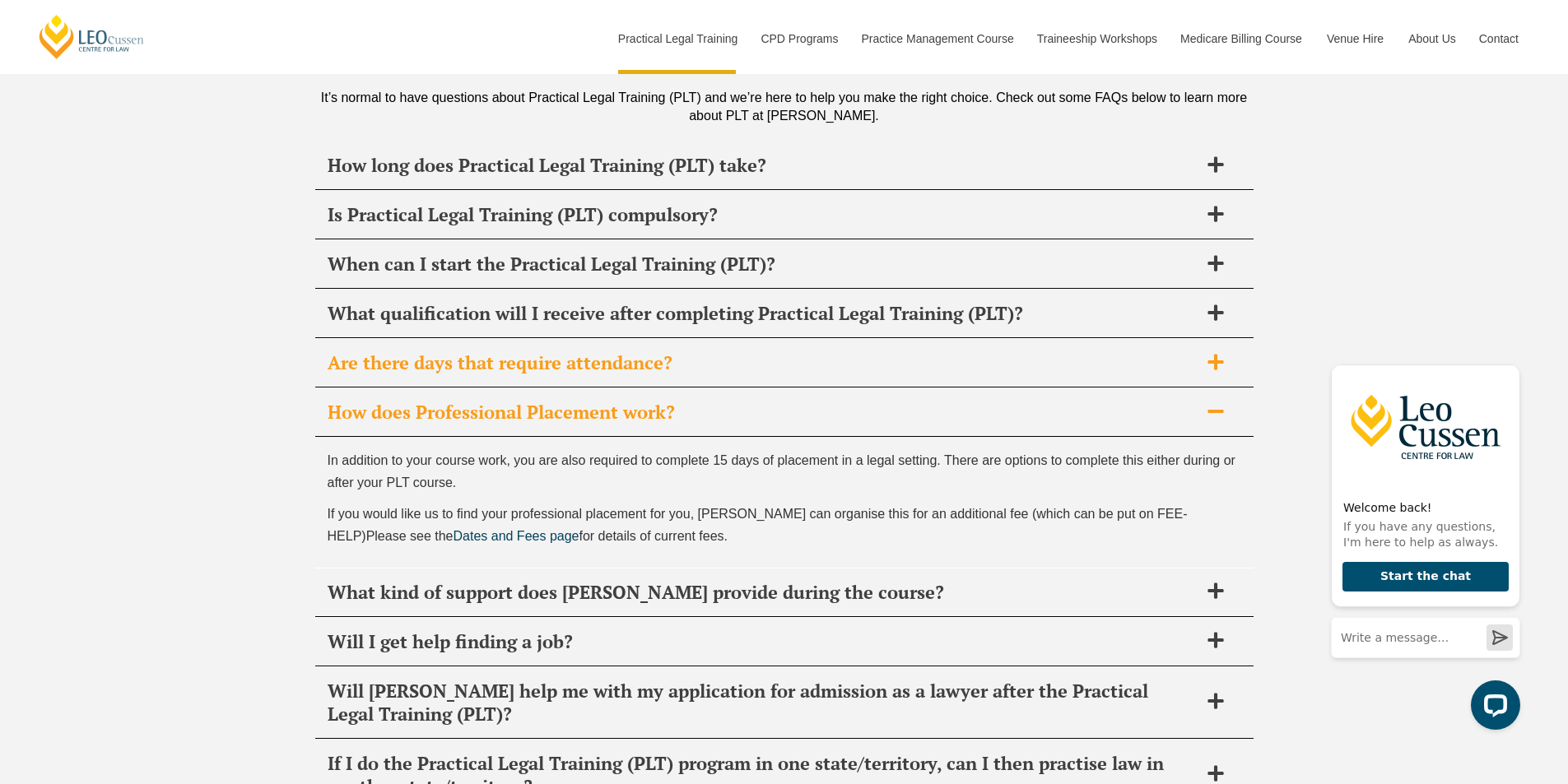
click at [491, 352] on span "Are there days that require attendance?" at bounding box center [763, 363] width 871 height 23
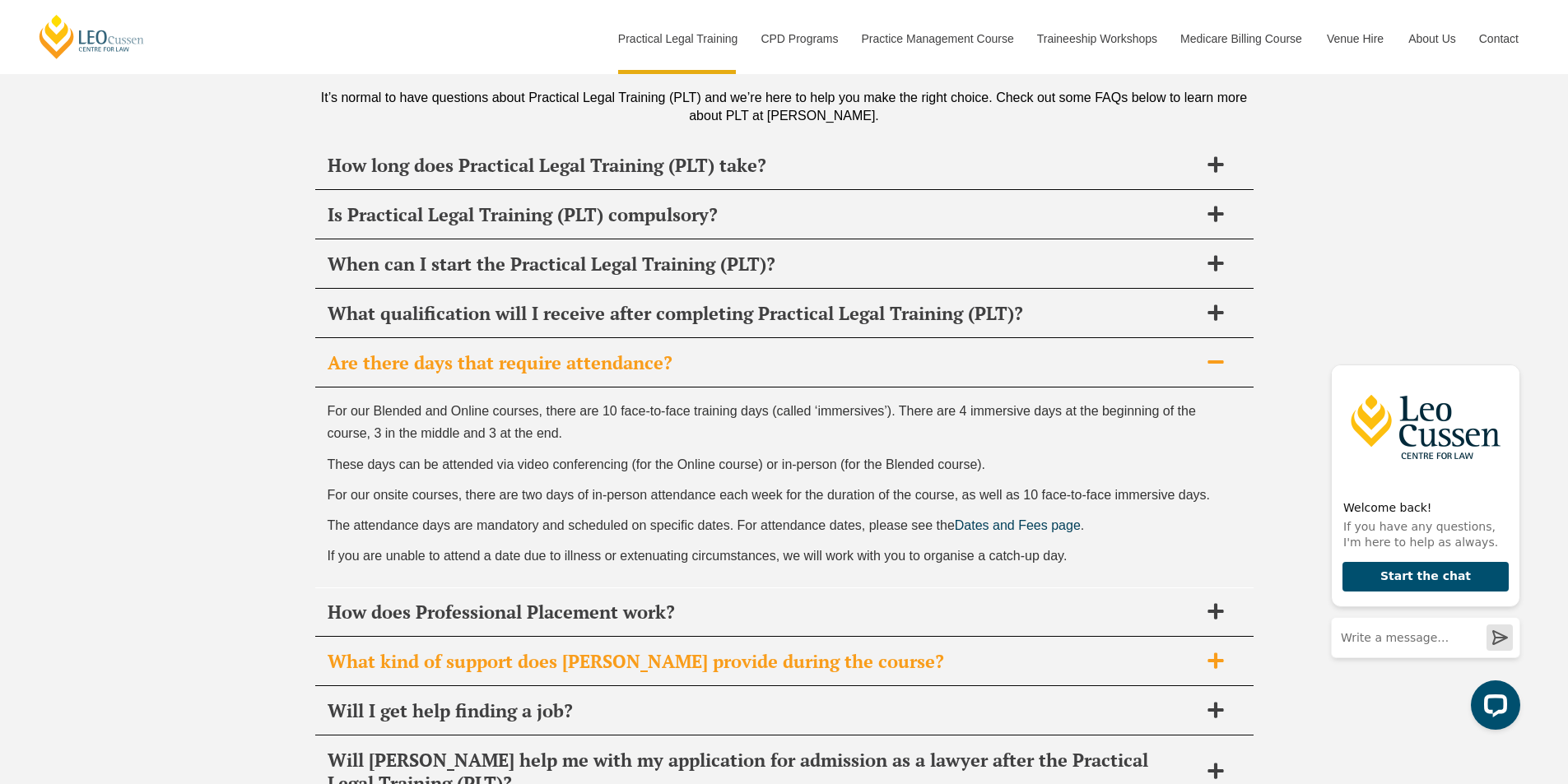
click at [471, 650] on span "What kind of support does [PERSON_NAME] provide during the course?" at bounding box center [763, 661] width 871 height 23
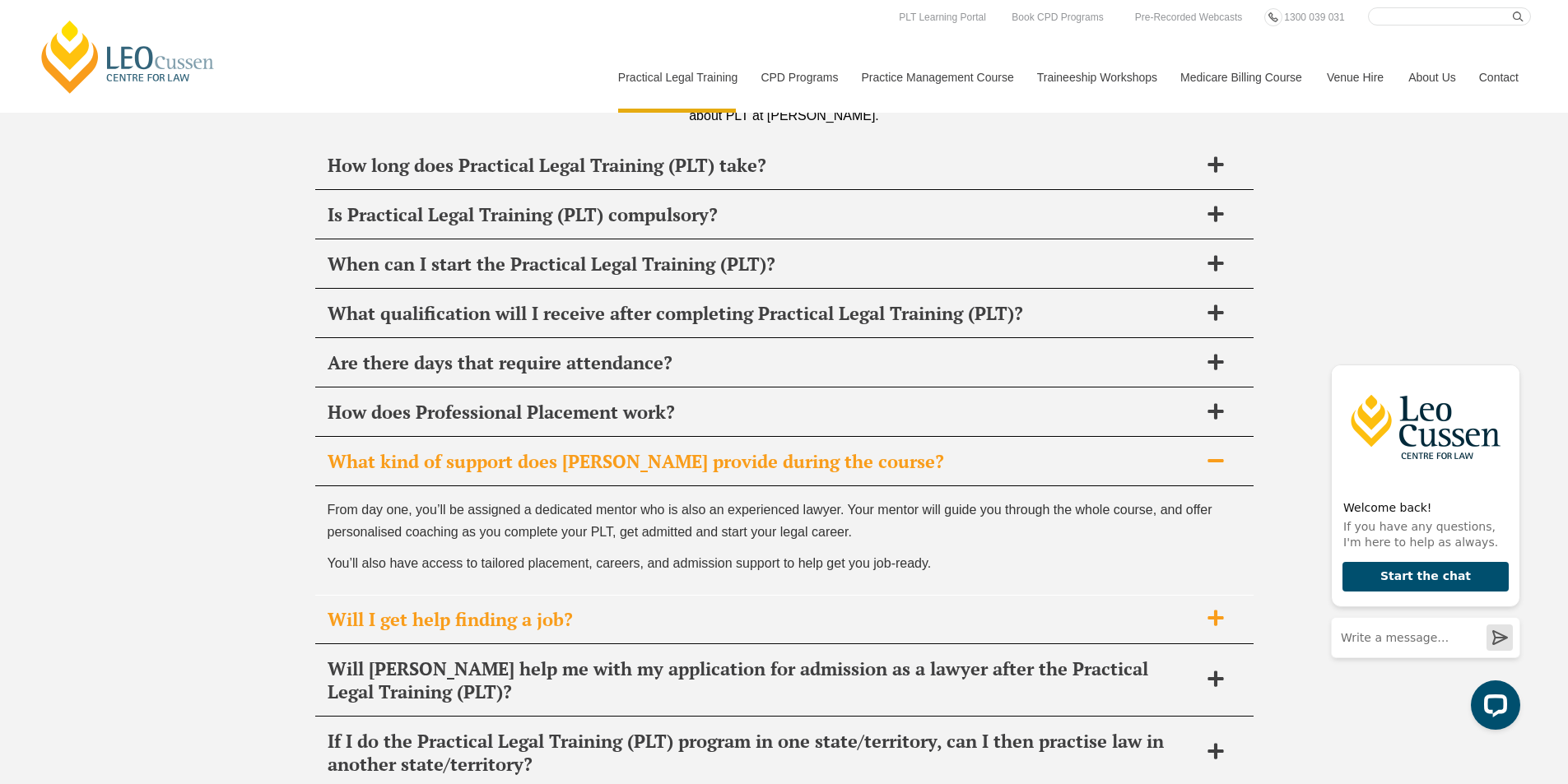
click at [488, 608] on span "Will I get help finding a job?" at bounding box center [763, 619] width 871 height 23
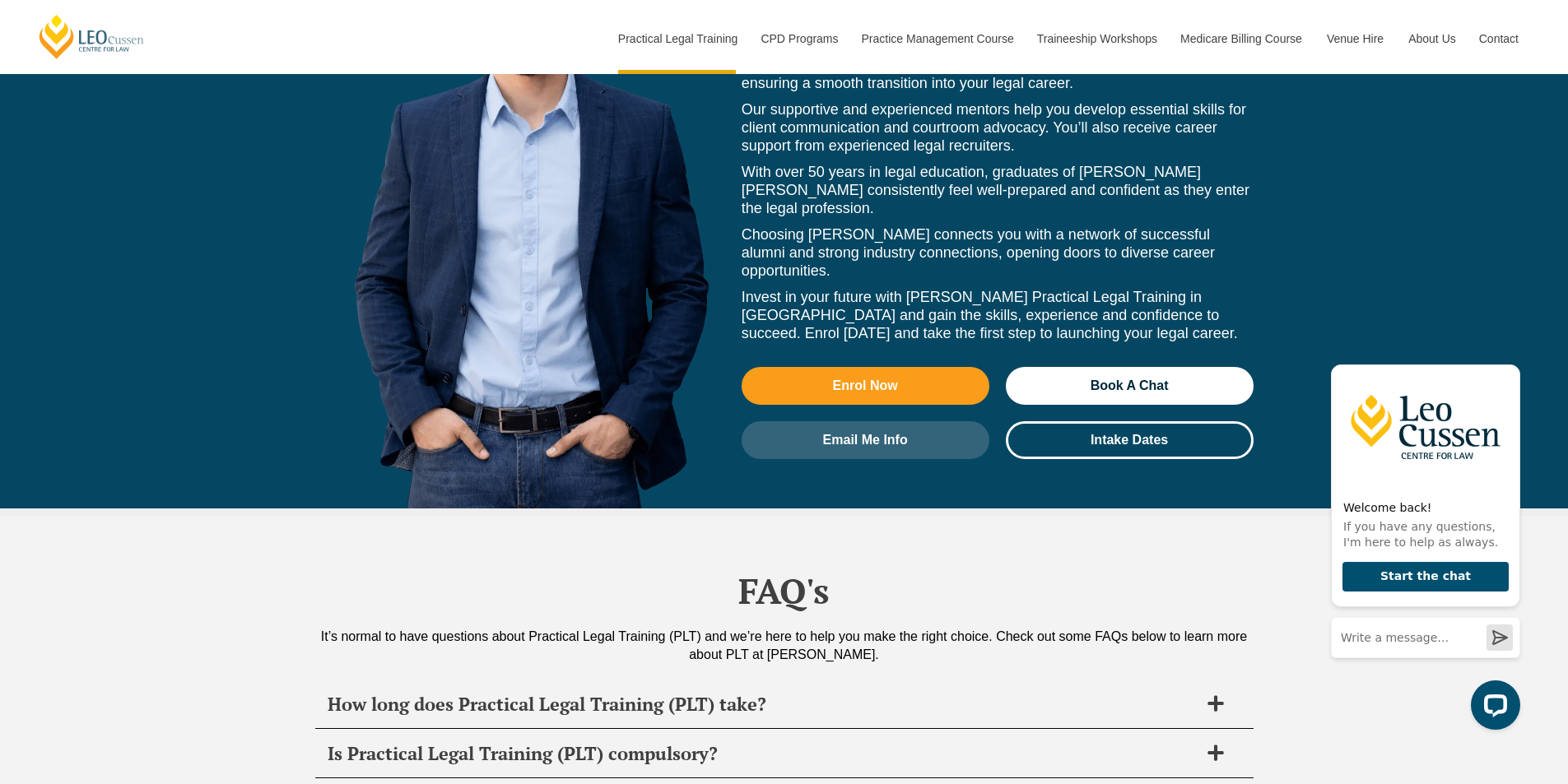
scroll to position [7295, 0]
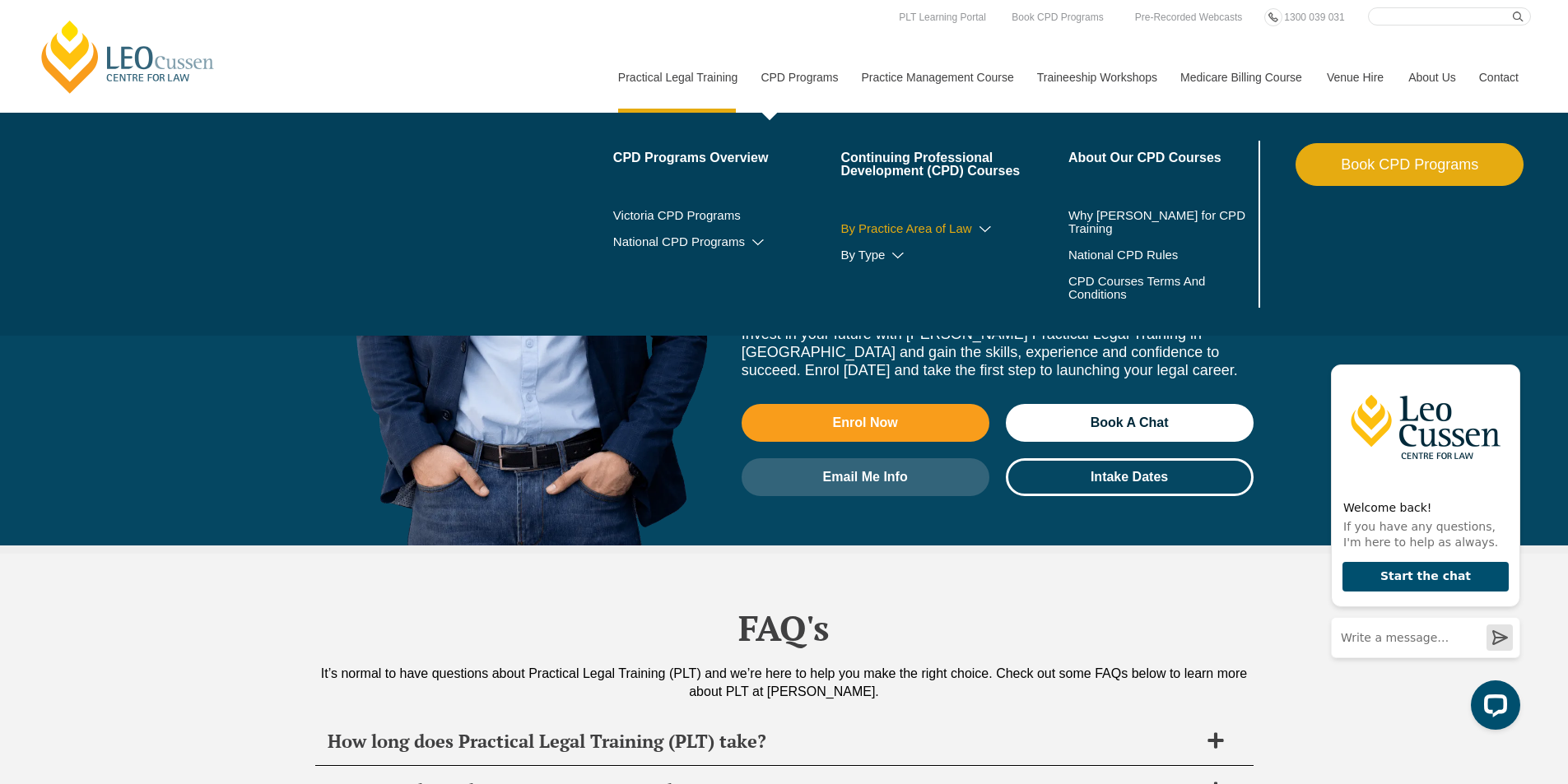
click at [983, 230] on icon at bounding box center [985, 230] width 17 height 11
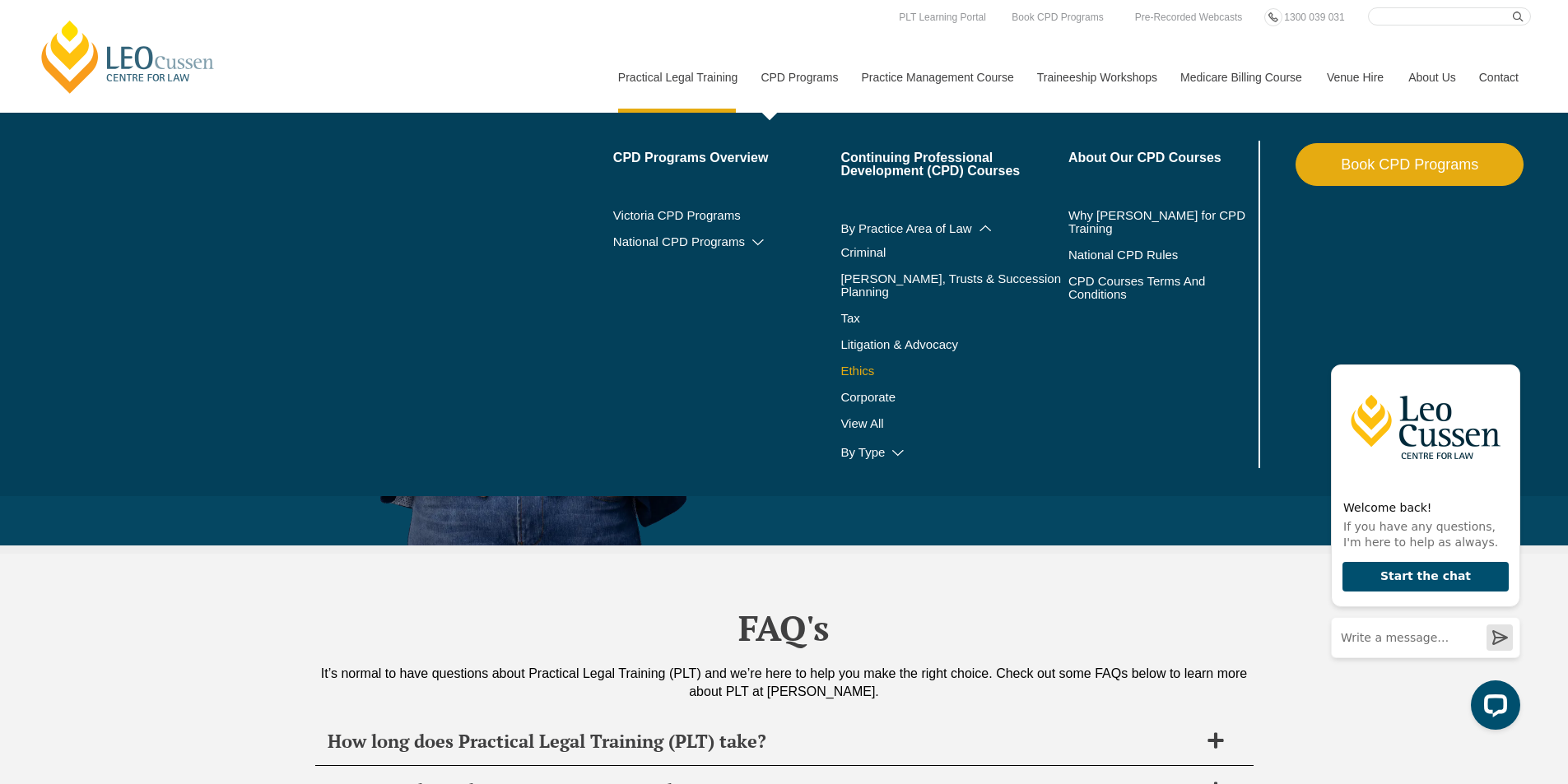
click at [854, 365] on link "Ethics" at bounding box center [954, 371] width 228 height 13
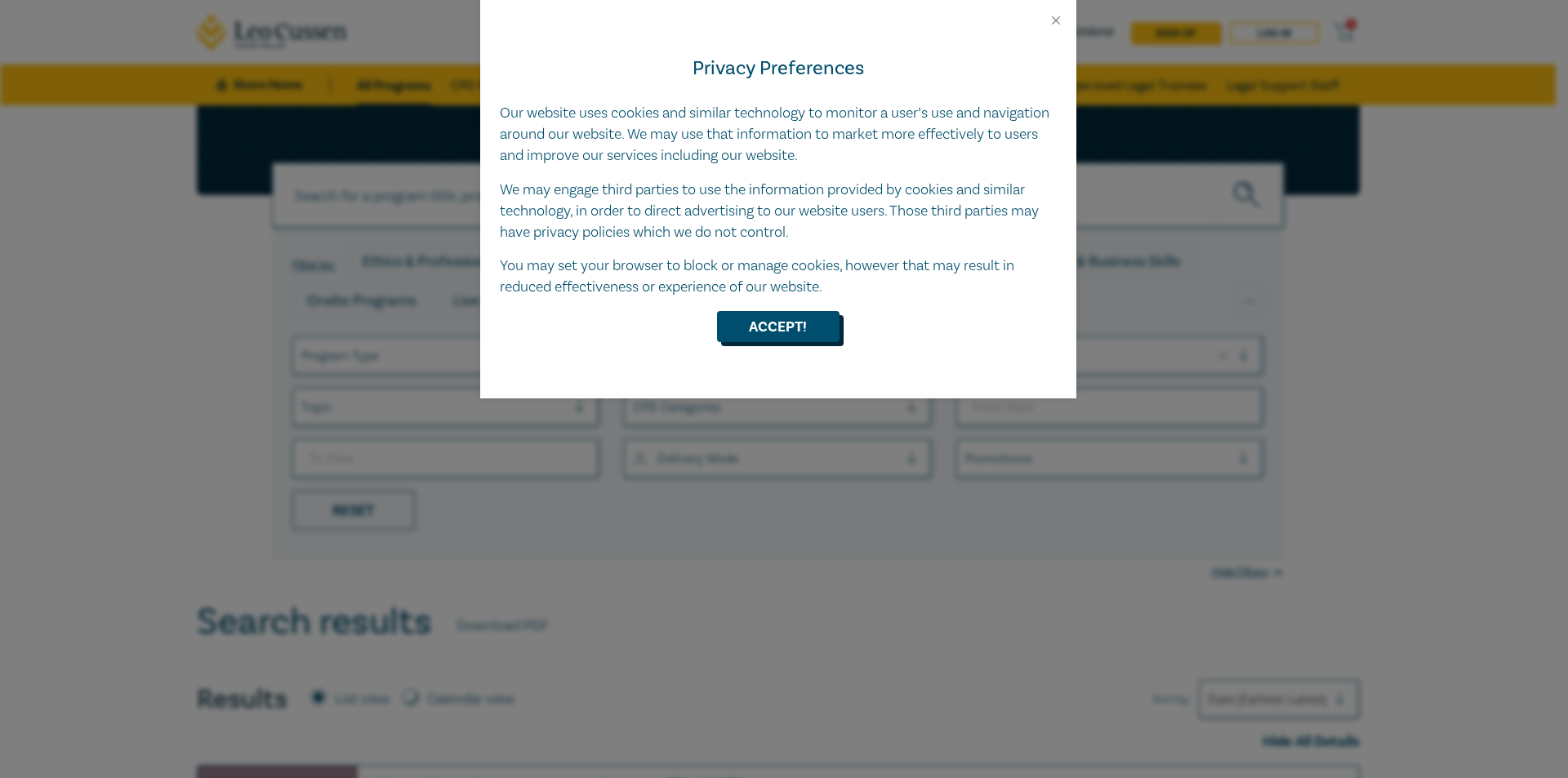
click at [766, 335] on button "Accept!" at bounding box center [778, 327] width 123 height 31
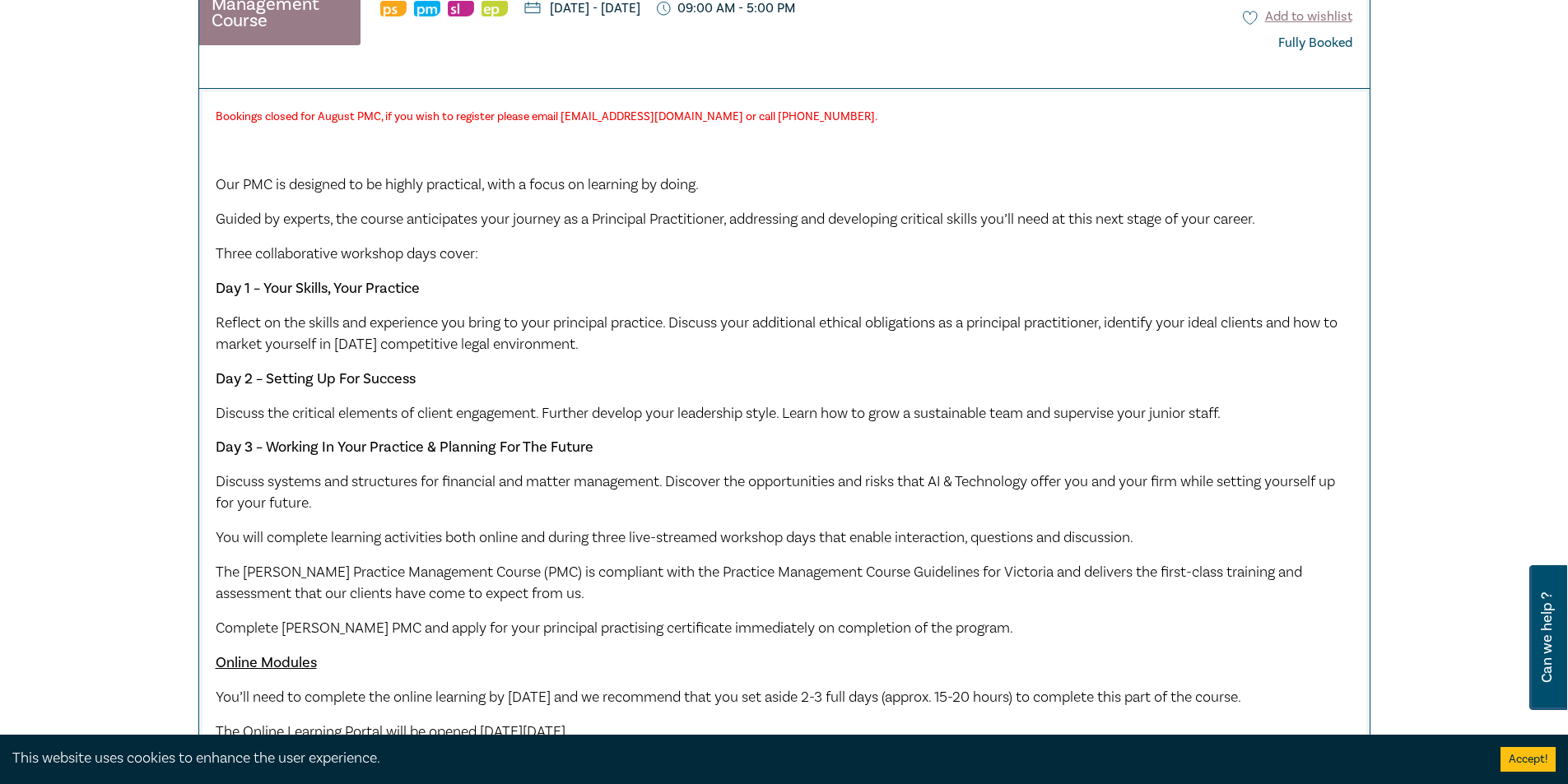
scroll to position [411, 0]
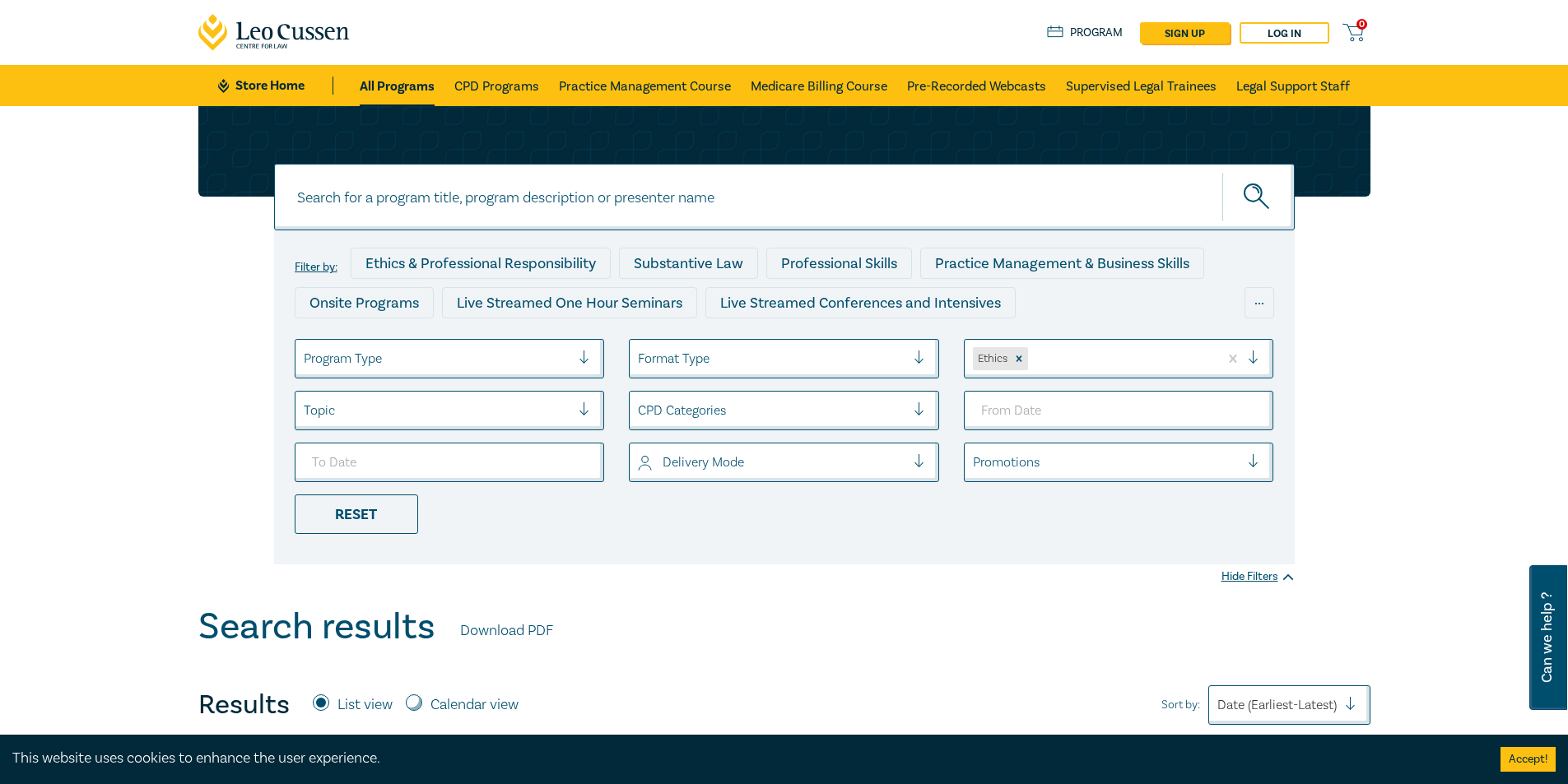
click at [382, 86] on link "All Programs" at bounding box center [396, 86] width 74 height 41
click at [412, 88] on link "All Programs" at bounding box center [396, 86] width 74 height 41
click at [413, 354] on div at bounding box center [436, 358] width 267 height 21
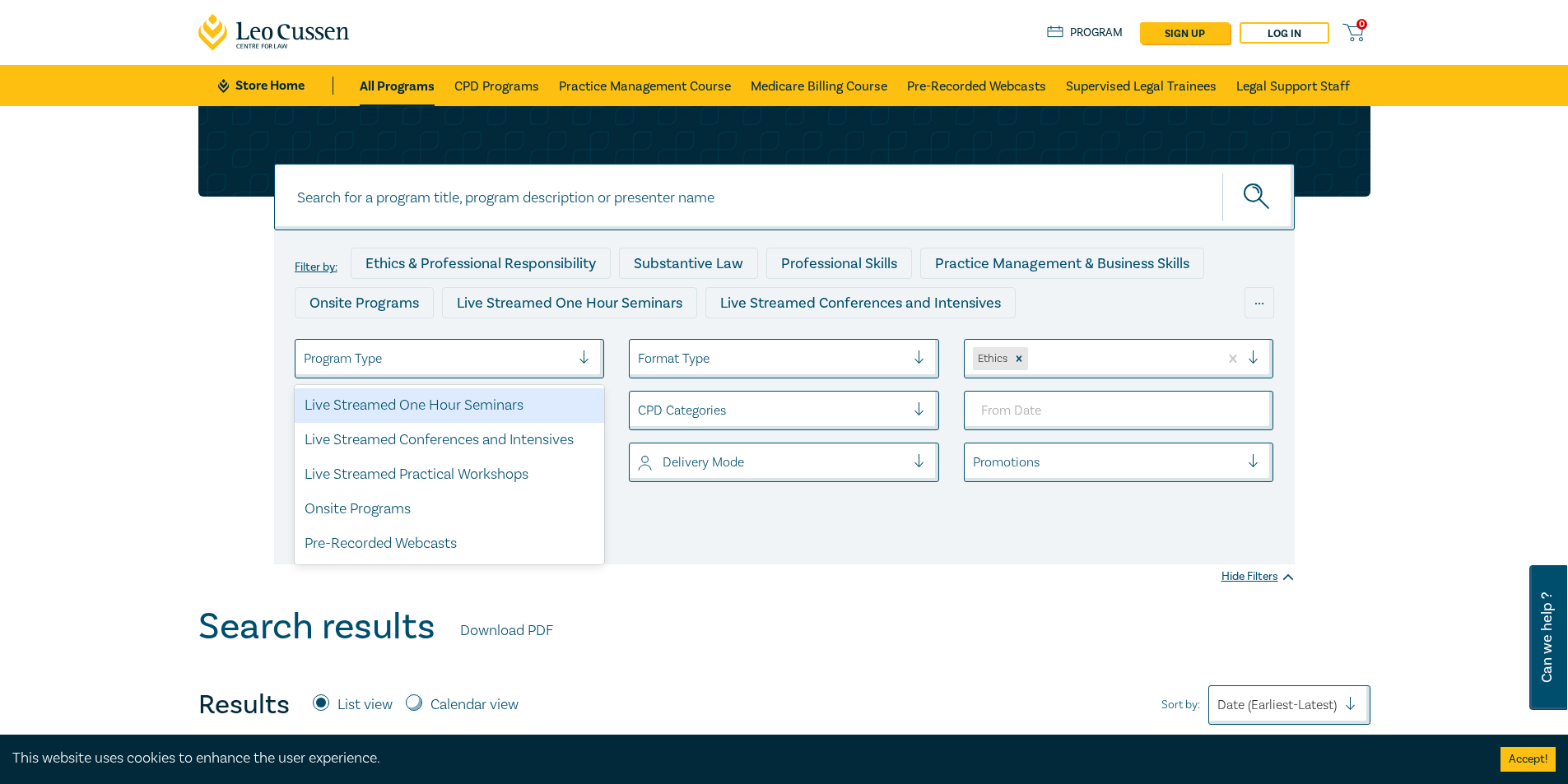
click at [195, 324] on div "Filter by: Ethics & Professional Responsibility Substantive Law Professional Sk…" at bounding box center [784, 335] width 1191 height 458
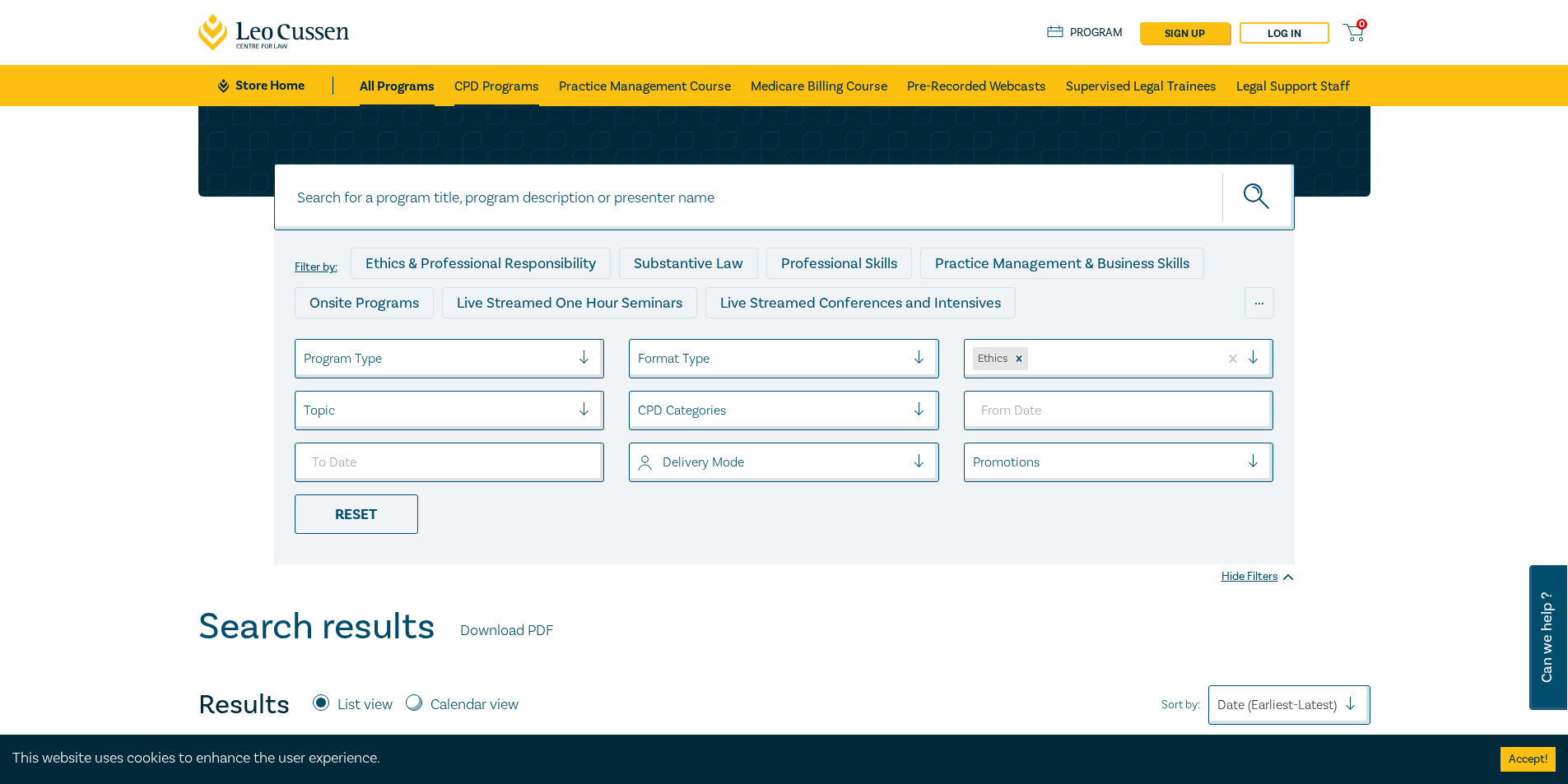
click at [496, 84] on link "CPD Programs" at bounding box center [496, 86] width 85 height 41
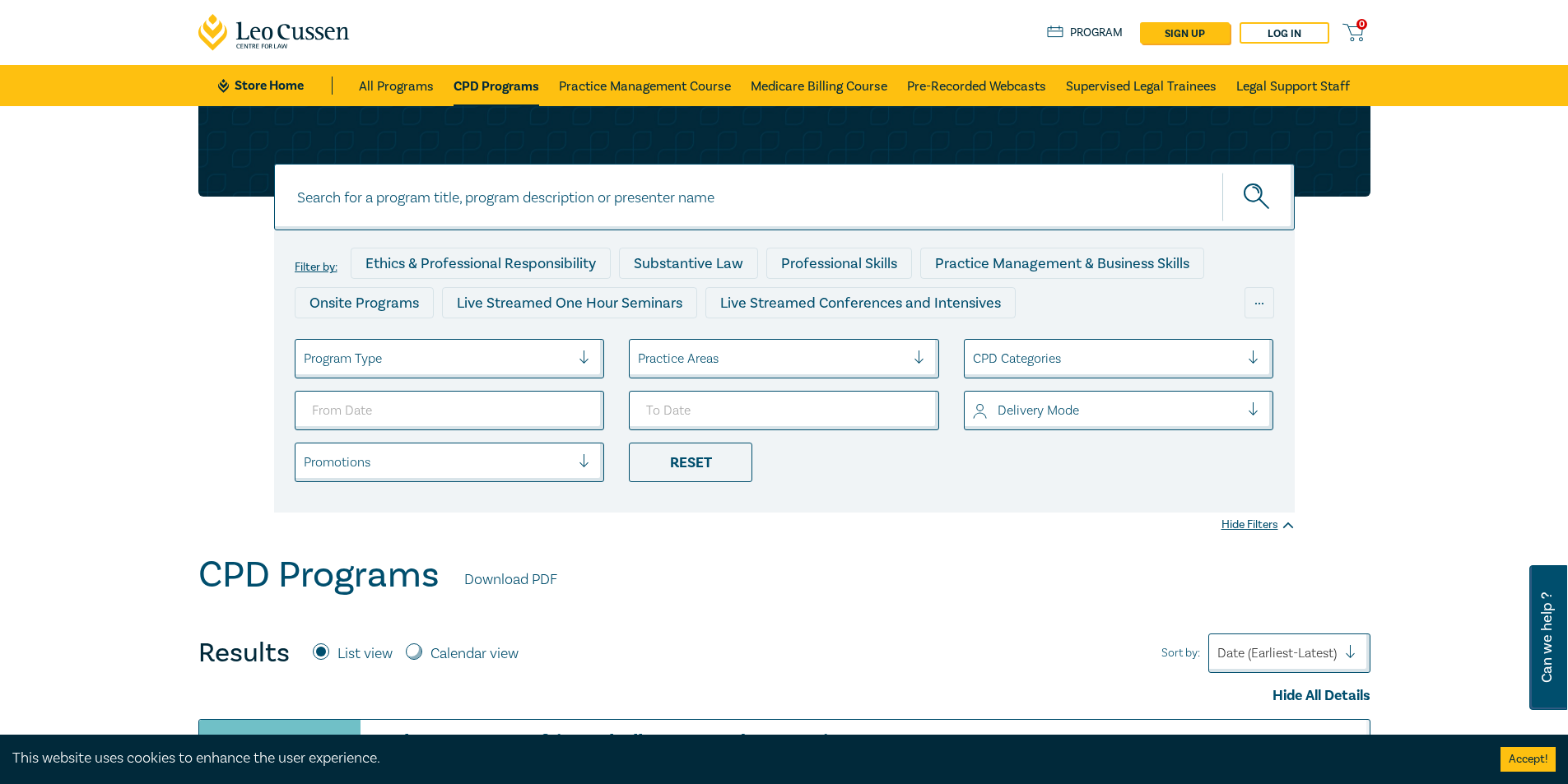
click at [413, 201] on input at bounding box center [784, 197] width 1021 height 67
click at [768, 82] on link "Medicare Billing Course" at bounding box center [819, 86] width 137 height 41
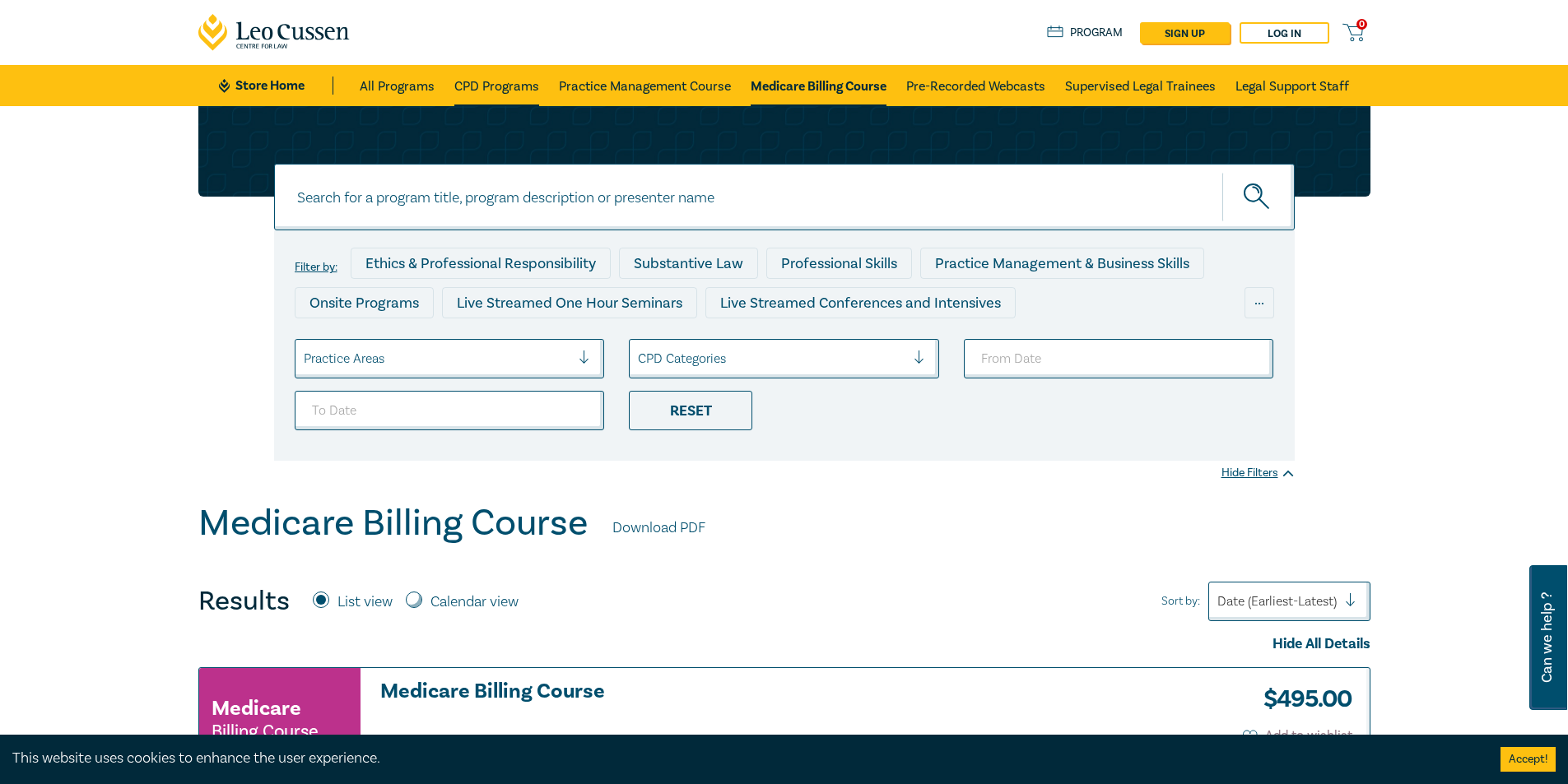
click at [498, 83] on link "CPD Programs" at bounding box center [496, 86] width 85 height 41
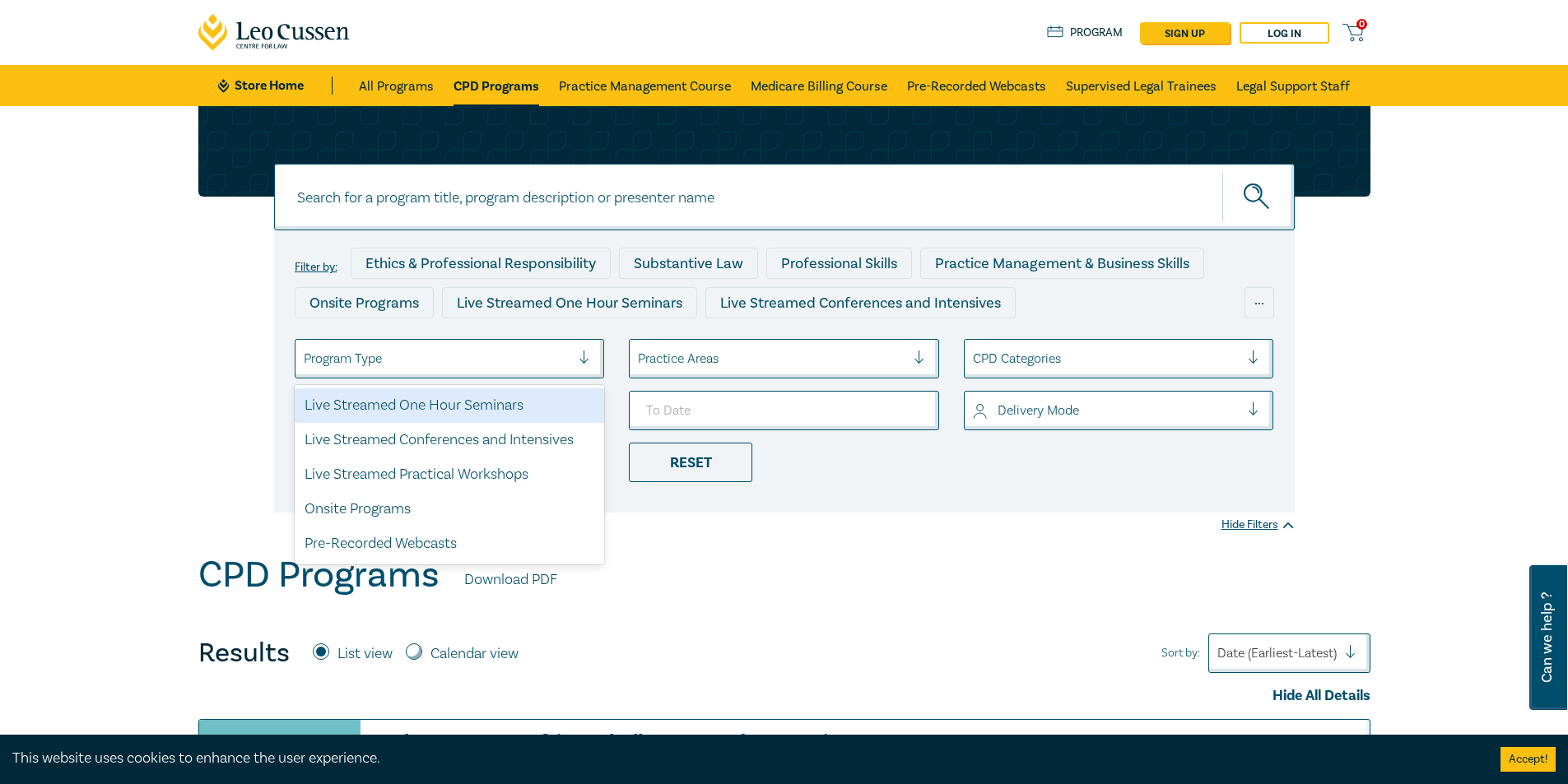
click at [381, 359] on div at bounding box center [436, 358] width 267 height 21
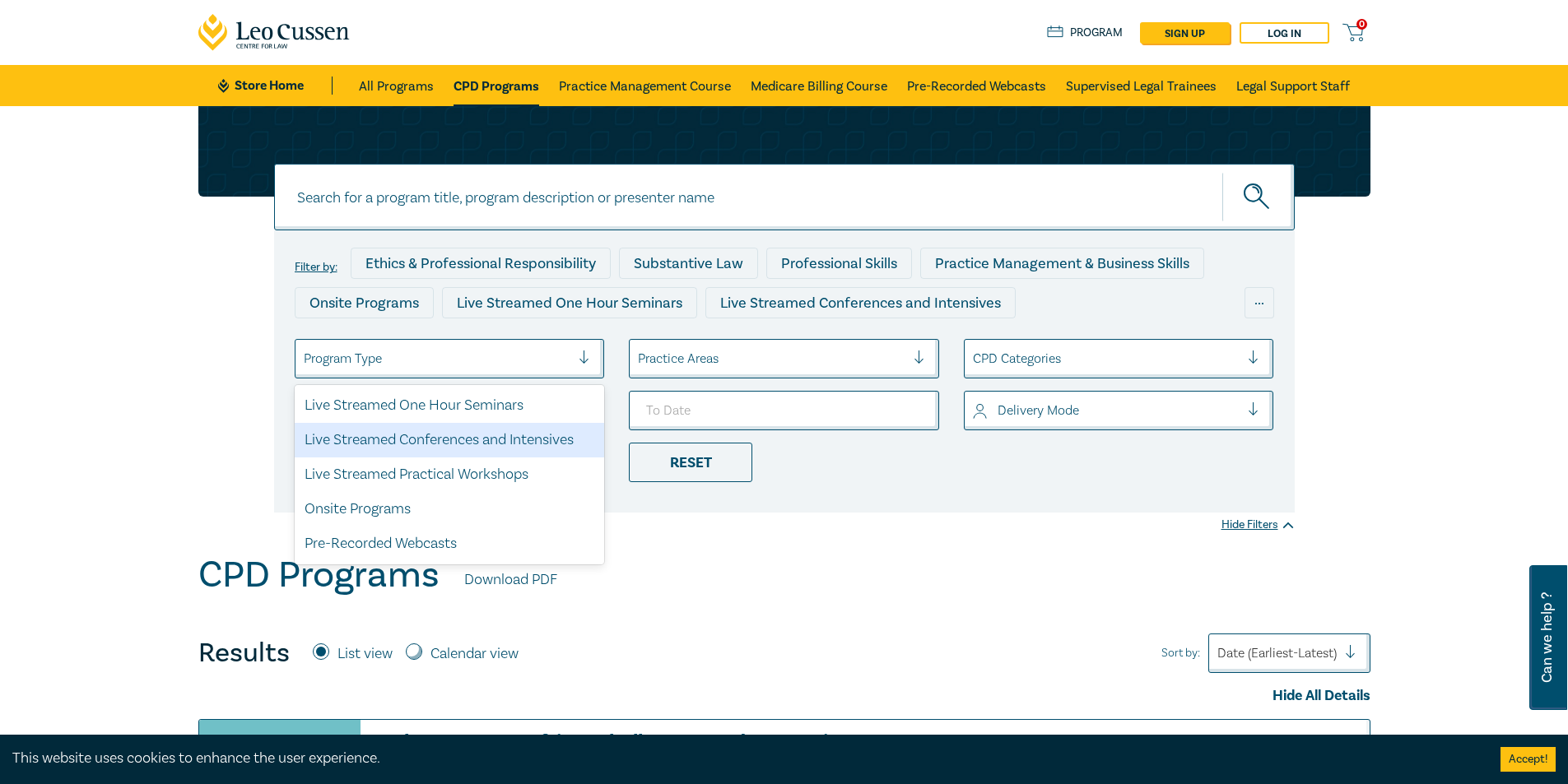
click at [1125, 354] on div at bounding box center [1106, 358] width 267 height 21
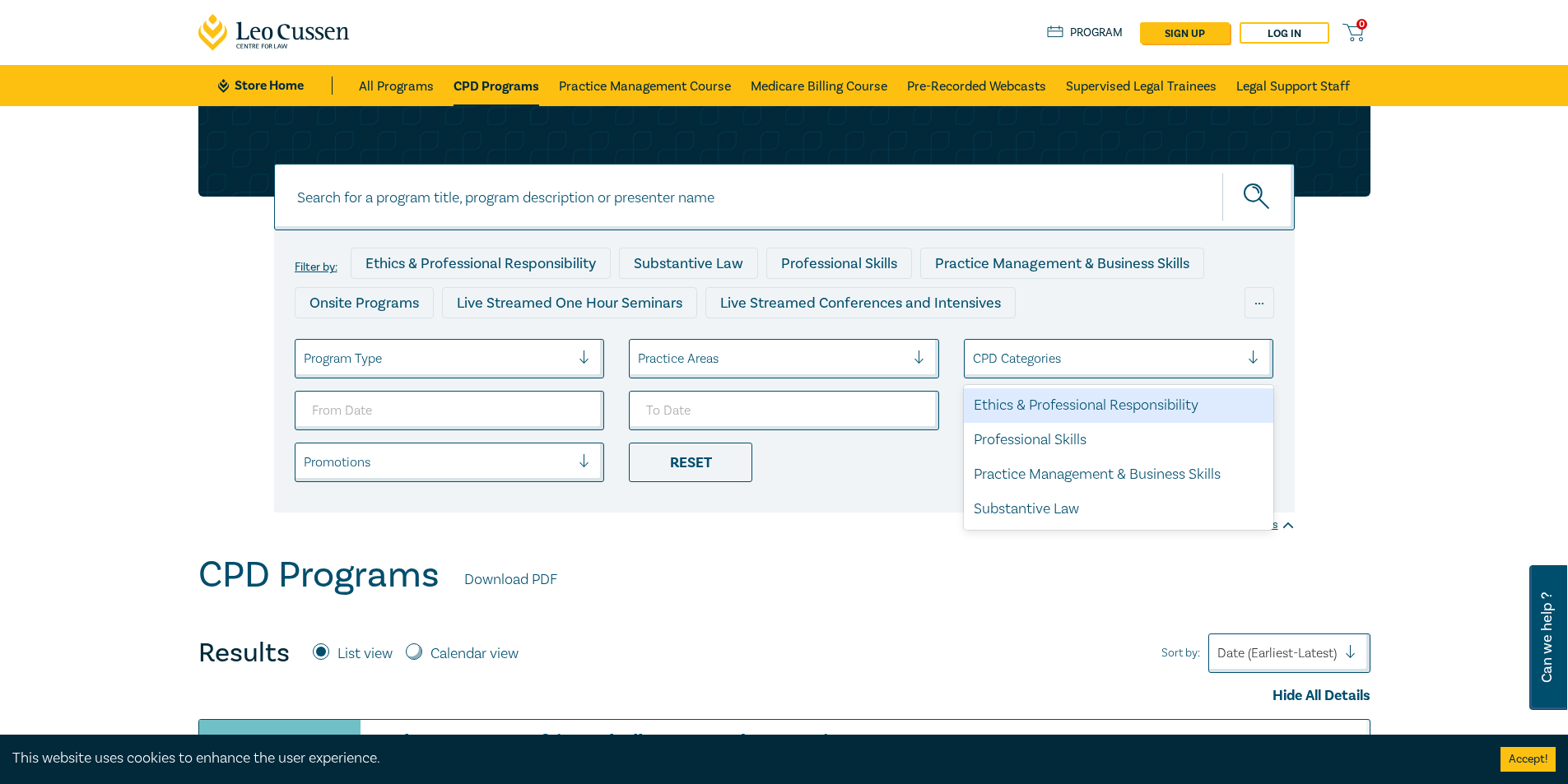
click at [775, 369] on div at bounding box center [771, 358] width 267 height 21
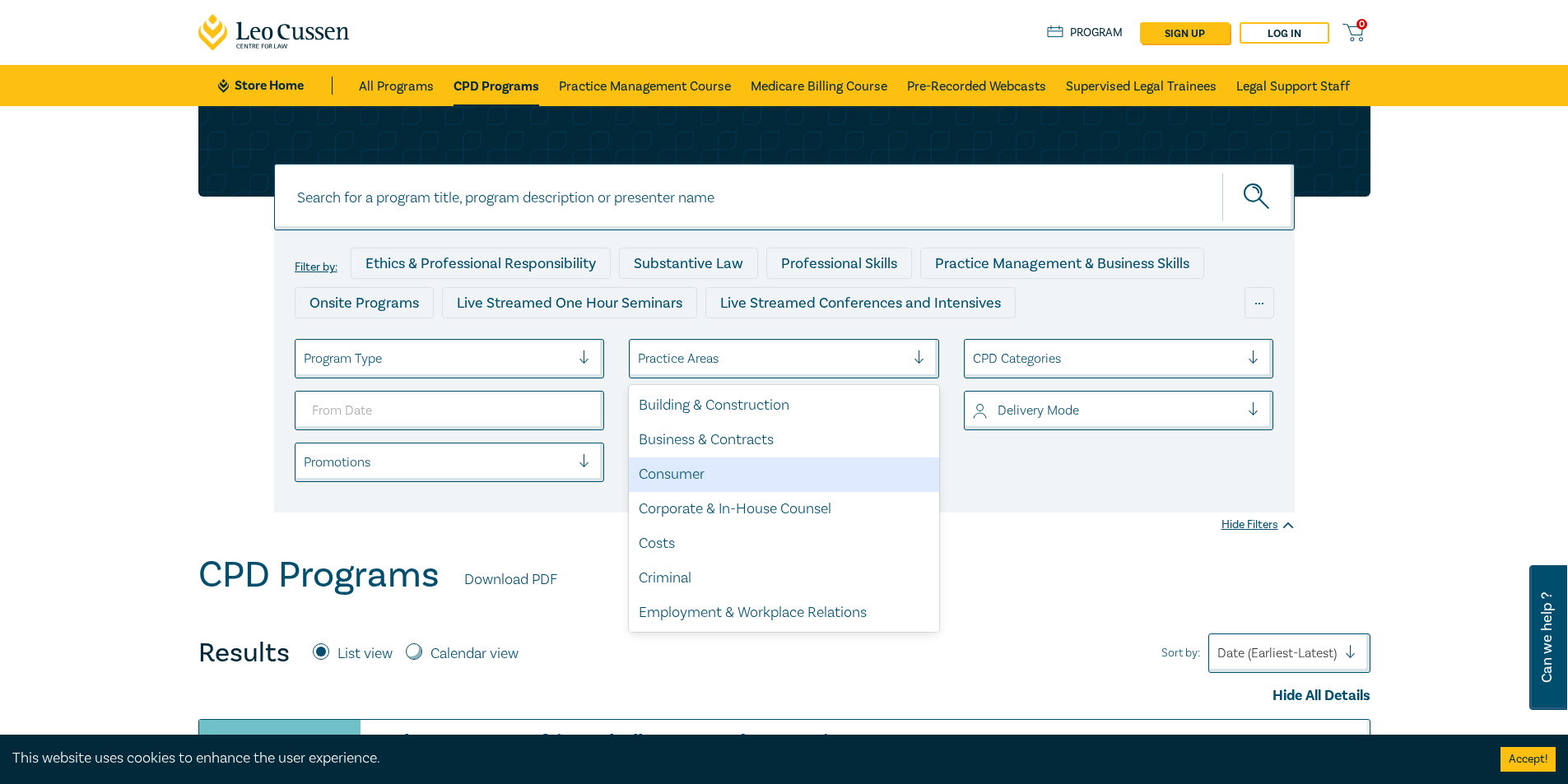
click at [708, 462] on div "Consumer" at bounding box center [784, 474] width 310 height 34
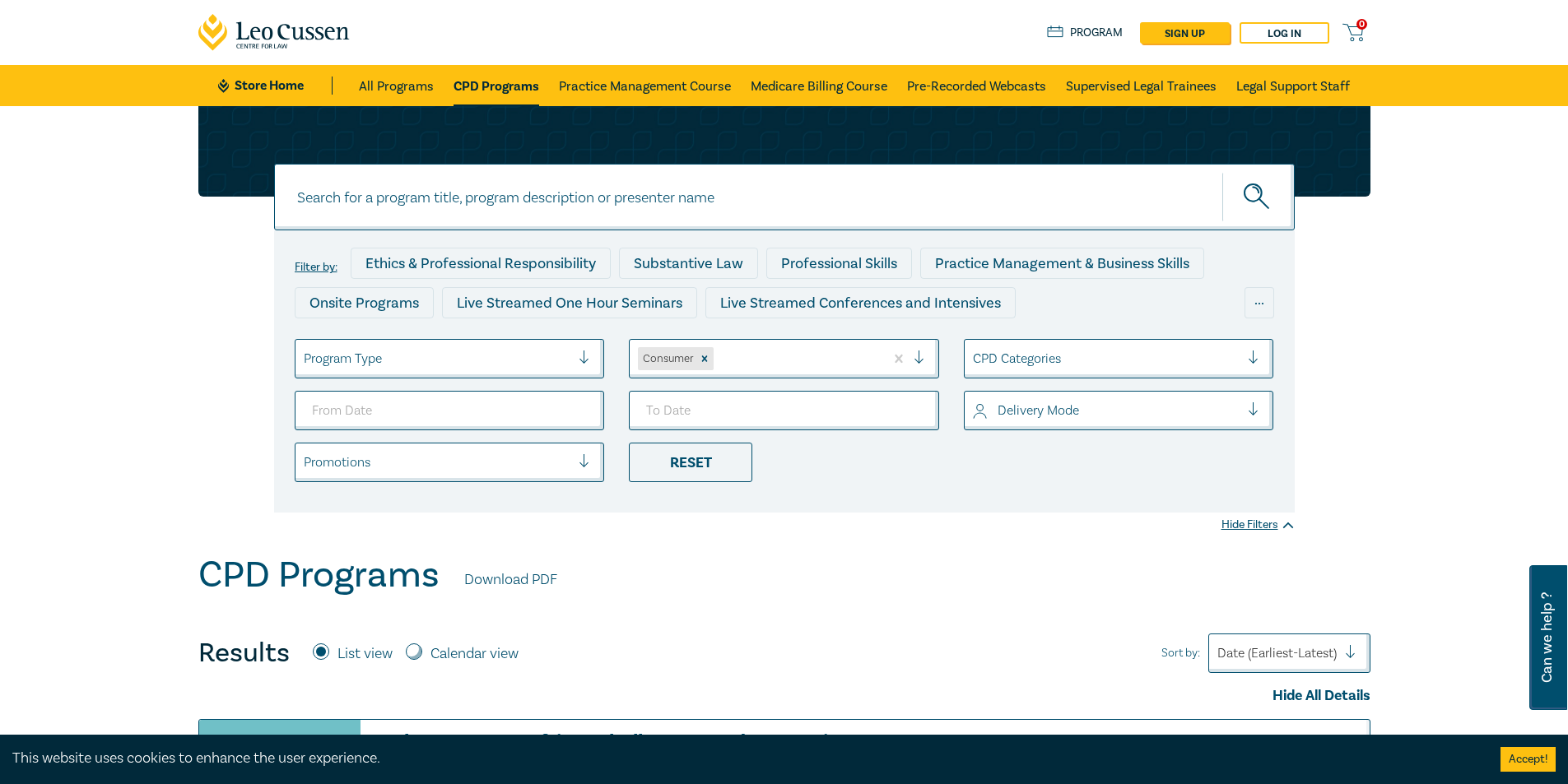
click at [1092, 365] on div at bounding box center [1106, 358] width 267 height 21
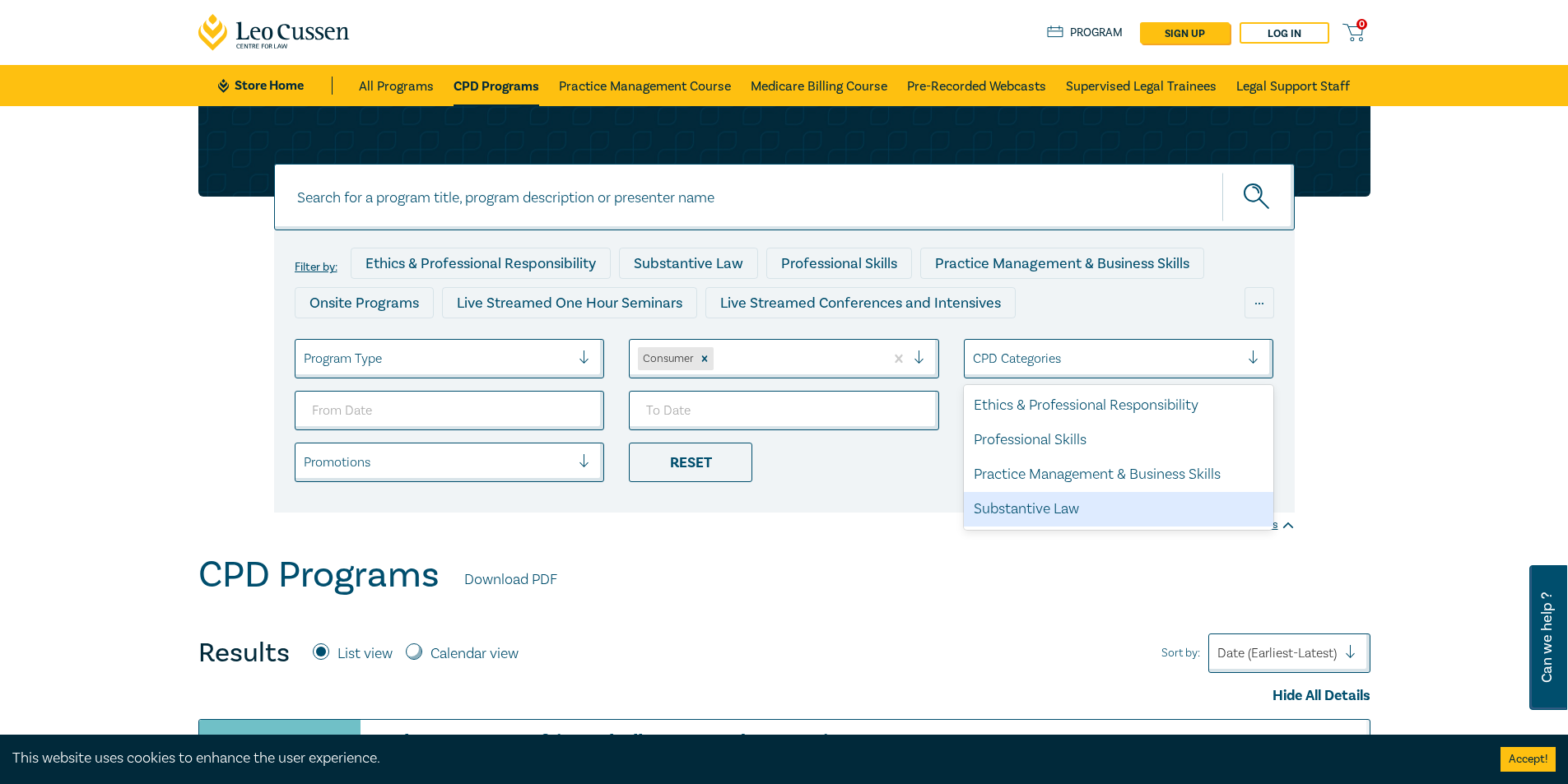
click at [988, 554] on div "CPD Programs Download PDF" at bounding box center [784, 578] width 1172 height 51
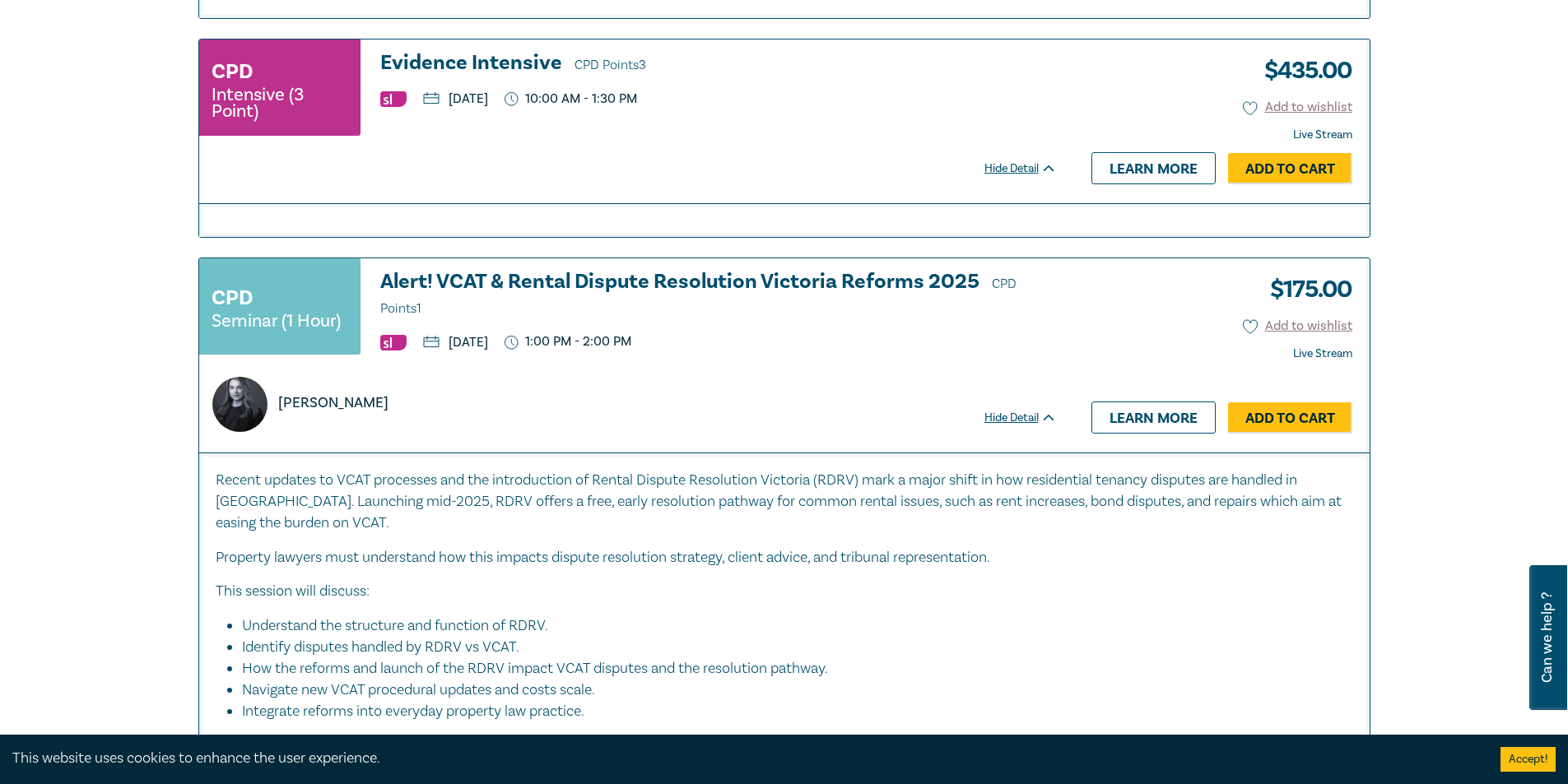
scroll to position [1892, 0]
